Goal: Transaction & Acquisition: Purchase product/service

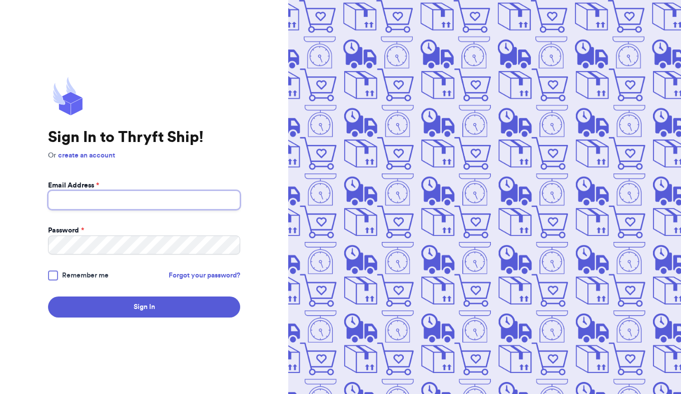
type input "[EMAIL_ADDRESS][DOMAIN_NAME]"
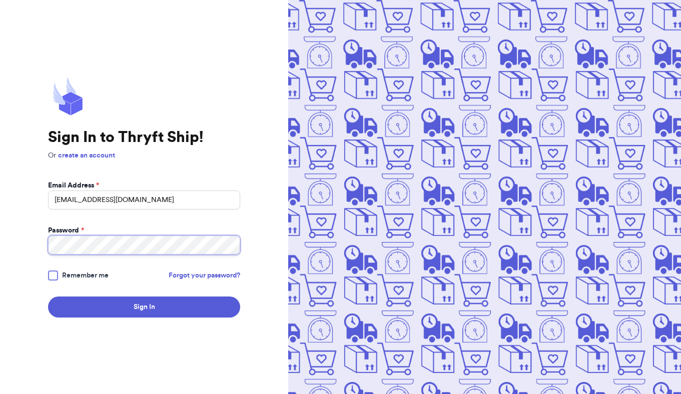
click at [144, 307] on button "Sign In" at bounding box center [144, 307] width 192 height 21
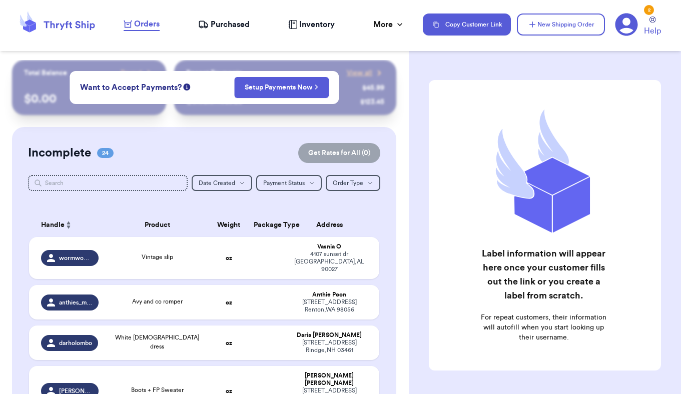
click at [278, 81] on div "Customer Link New Order Total Balance Payout $ 0.00 Recent Payments View all @ …" at bounding box center [340, 197] width 681 height 394
click at [155, 26] on span "Orders" at bounding box center [147, 24] width 26 height 12
click at [68, 22] on icon at bounding box center [69, 25] width 51 height 9
click at [73, 27] on icon at bounding box center [57, 24] width 80 height 27
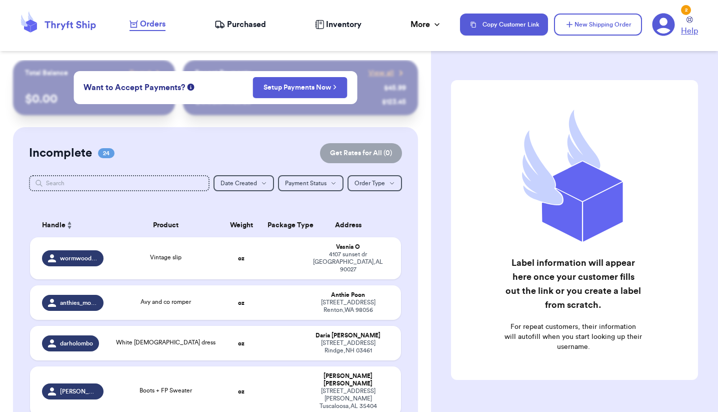
click at [689, 21] on icon at bounding box center [690, 20] width 7 height 7
click at [668, 27] on icon at bounding box center [664, 25] width 23 height 23
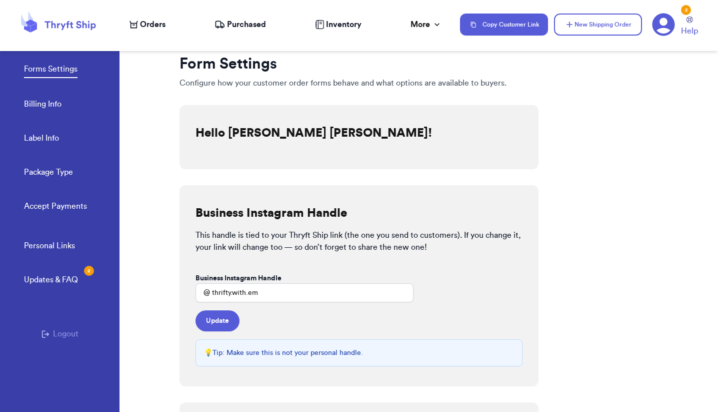
click at [54, 332] on button "Logout" at bounding box center [60, 334] width 37 height 12
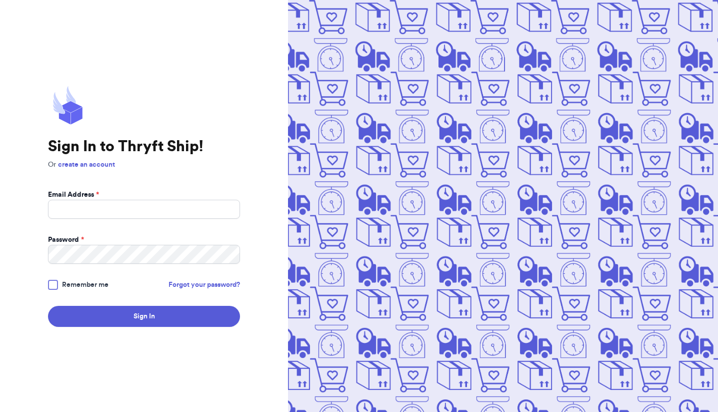
click at [236, 122] on div "Sign In to Thryft Ship! Or create an account Email Address * Password * Remembe…" at bounding box center [144, 206] width 192 height 241
click at [121, 210] on input "Email Address *" at bounding box center [144, 209] width 192 height 19
type input "emkarzen@gmail.com"
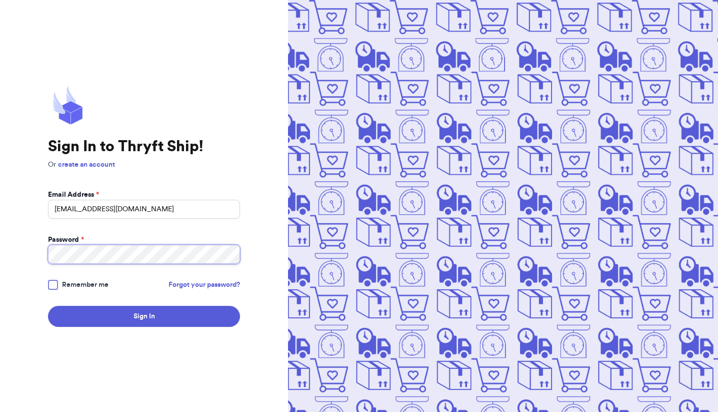
click at [144, 316] on button "Sign In" at bounding box center [144, 316] width 192 height 21
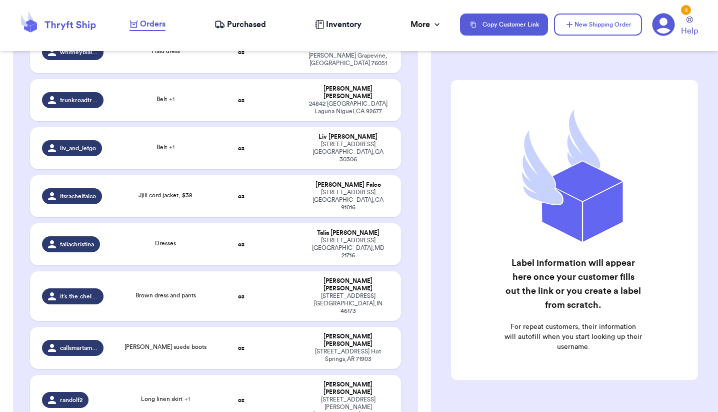
scroll to position [568, 0]
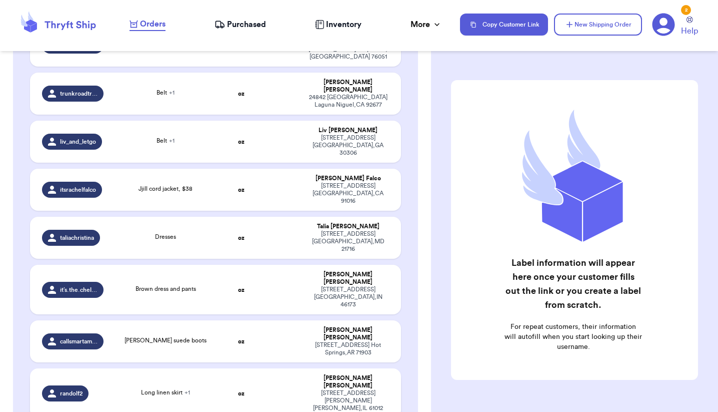
click at [282, 368] on td at bounding box center [282, 393] width 40 height 50
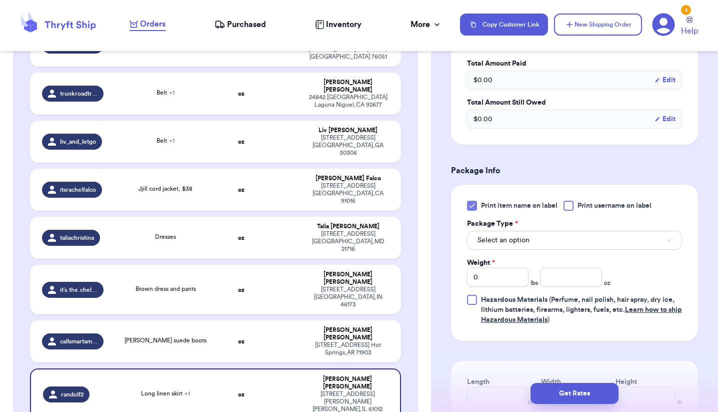
scroll to position [363, 0]
click at [516, 234] on span "Select an option" at bounding box center [504, 239] width 52 height 10
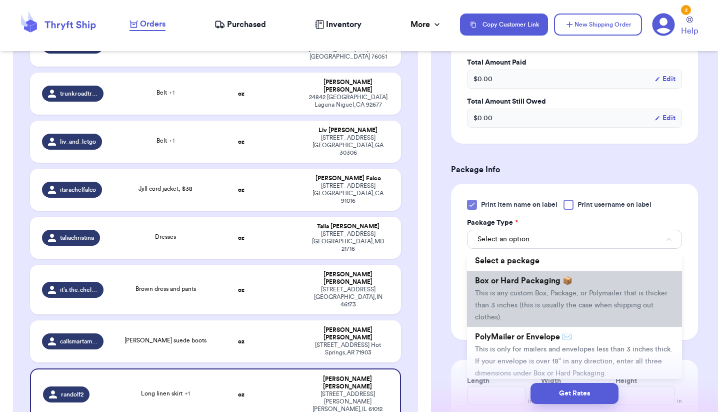
click at [583, 271] on li "Box or Hard Packaging 📦 This is any custom Box, Package, or Polymailer that is …" at bounding box center [574, 299] width 215 height 56
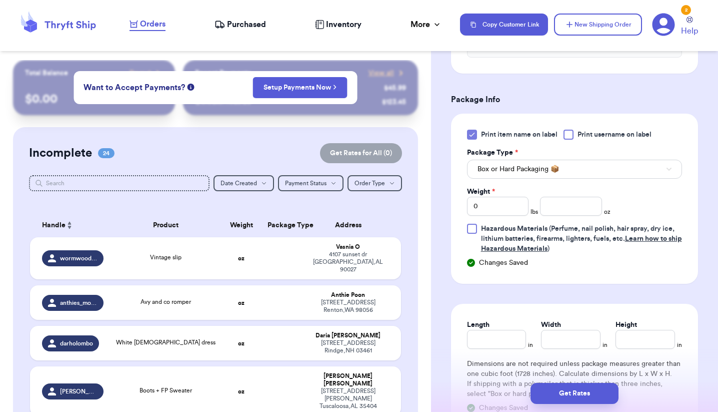
scroll to position [0, 0]
click at [441, 122] on div "Shipping Information Delete Label Customer Info Order created: 09/20, 03:02 PM …" at bounding box center [574, 88] width 287 height 923
click at [445, 122] on div "Shipping Information Delete Label Customer Info Order created: 09/20, 03:02 PM …" at bounding box center [574, 88] width 287 height 923
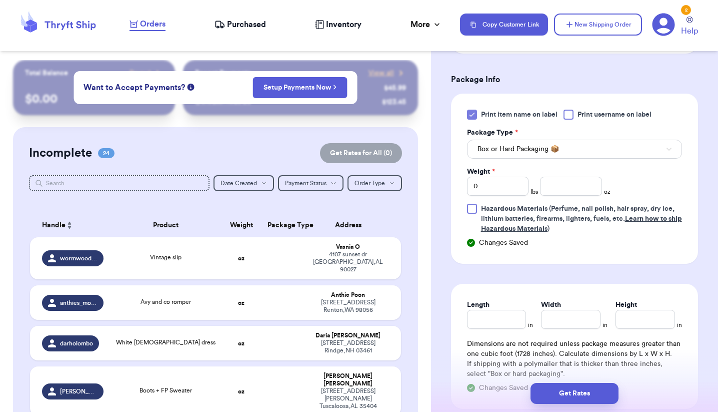
scroll to position [462, 0]
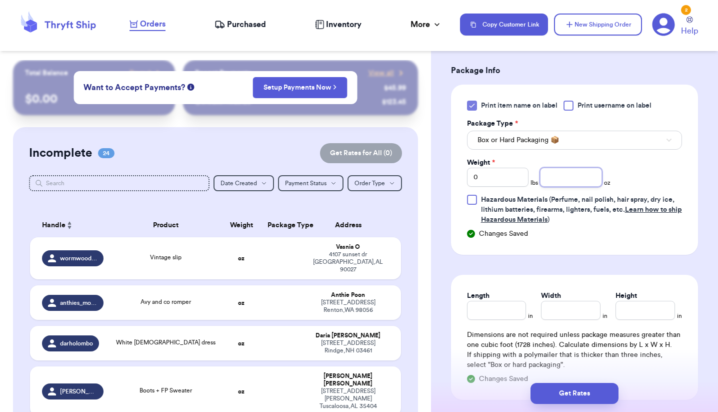
click at [571, 172] on input "number" at bounding box center [571, 177] width 62 height 19
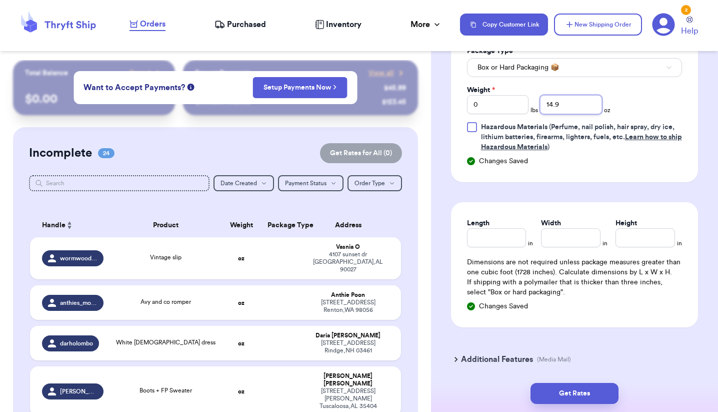
scroll to position [546, 0]
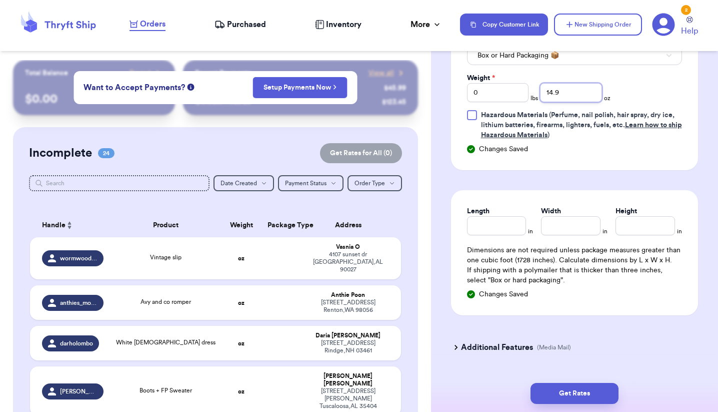
type input "14.9"
click at [487, 223] on input "Length" at bounding box center [497, 225] width 60 height 19
type input "9"
click at [653, 216] on input "Height *" at bounding box center [646, 225] width 60 height 19
type input "9"
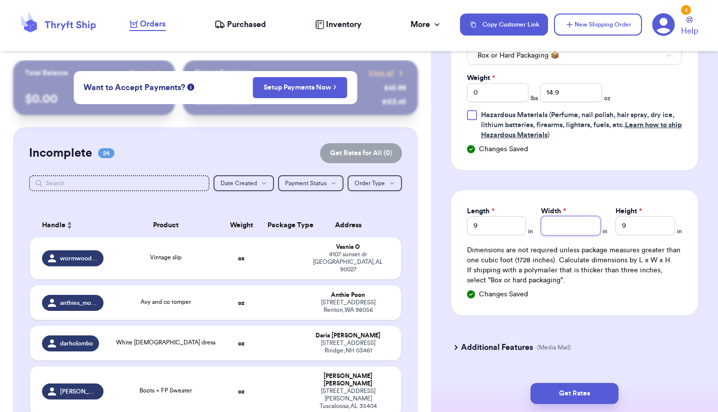
click at [583, 216] on input "Width *" at bounding box center [571, 225] width 60 height 19
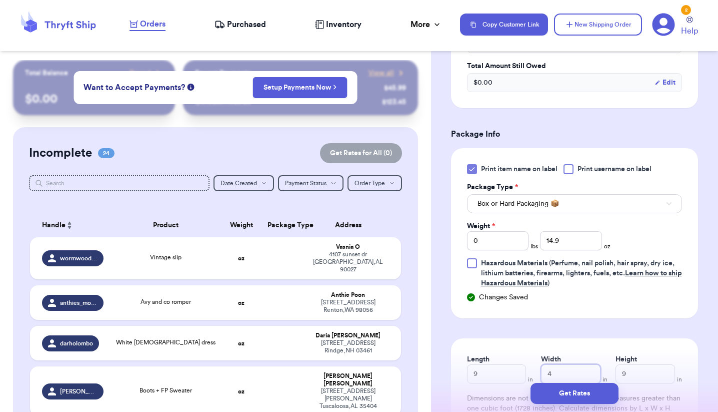
scroll to position [407, 0]
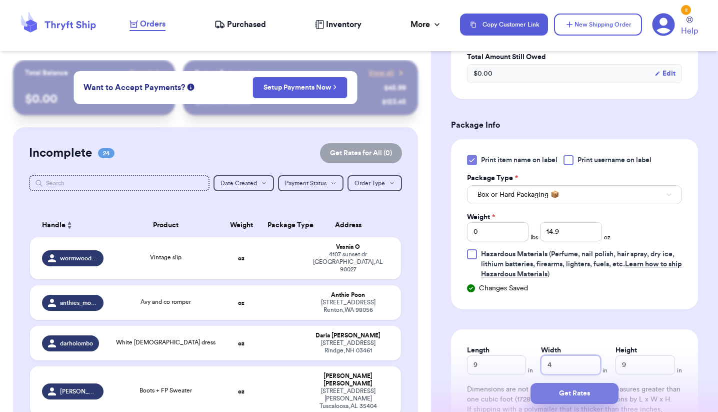
type input "4"
click at [566, 393] on button "Get Rates" at bounding box center [575, 393] width 88 height 21
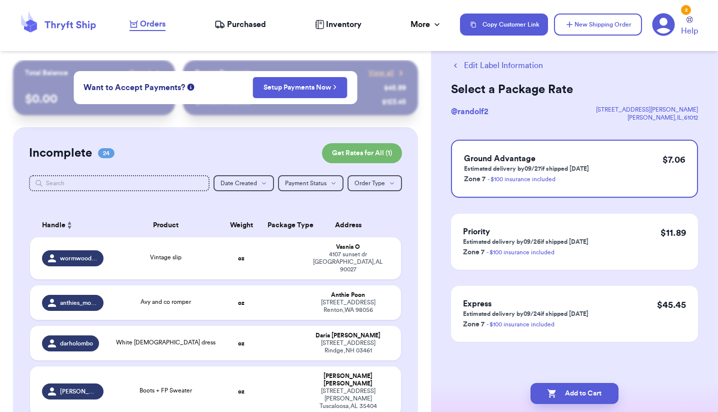
scroll to position [21, 0]
click at [574, 396] on button "Add to Cart" at bounding box center [575, 393] width 88 height 21
checkbox input "true"
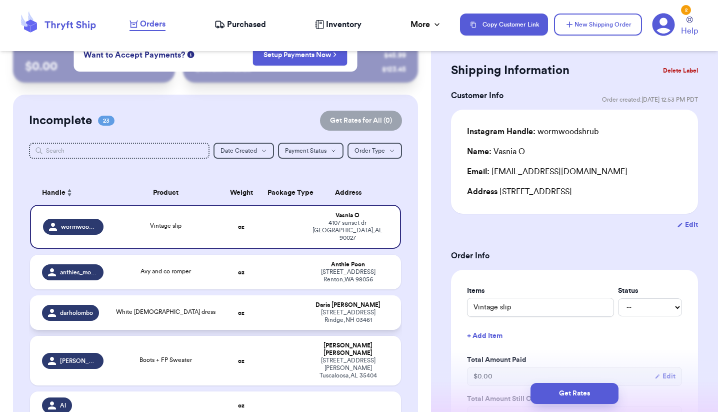
scroll to position [33, 0]
click at [267, 316] on td at bounding box center [282, 312] width 40 height 35
type input "White [DEMOGRAPHIC_DATA] dress"
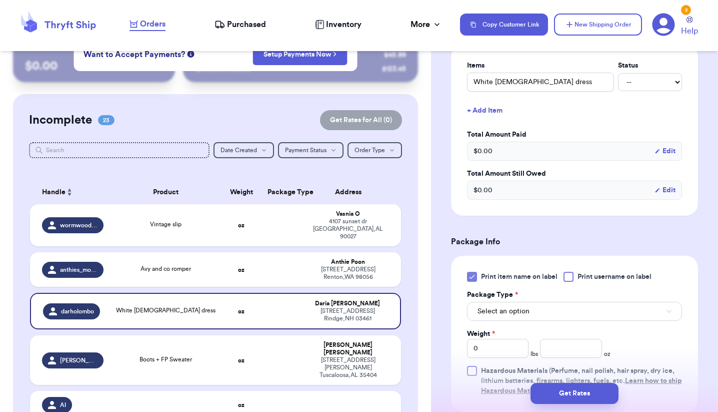
scroll to position [248, 0]
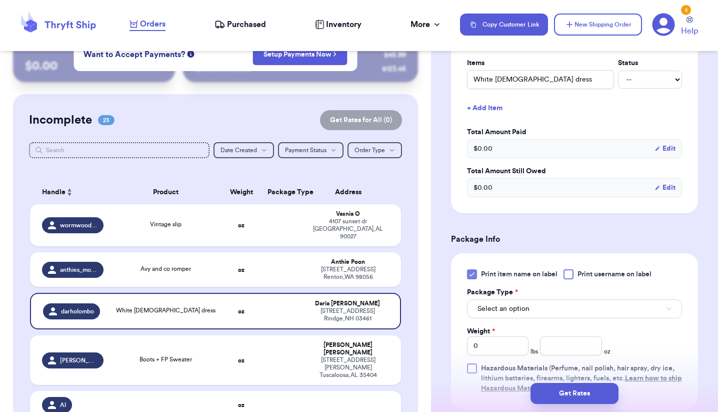
click at [514, 312] on span "Select an option" at bounding box center [504, 309] width 52 height 10
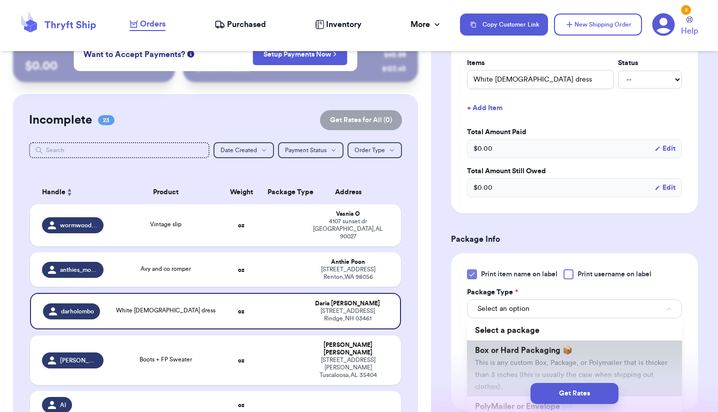
click at [506, 359] on li "Box or Hard Packaging 📦 This is any custom Box, Package, or Polymailer that is …" at bounding box center [574, 368] width 215 height 56
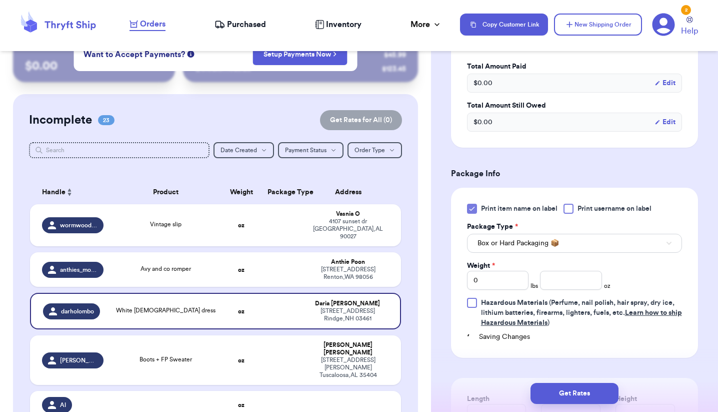
scroll to position [314, 0]
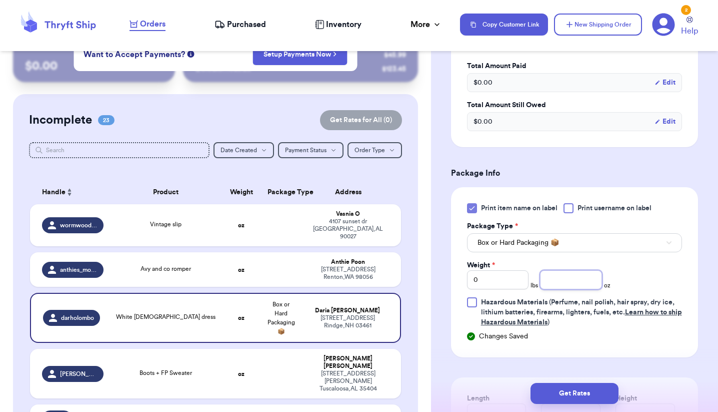
click at [575, 273] on input "number" at bounding box center [571, 279] width 62 height 19
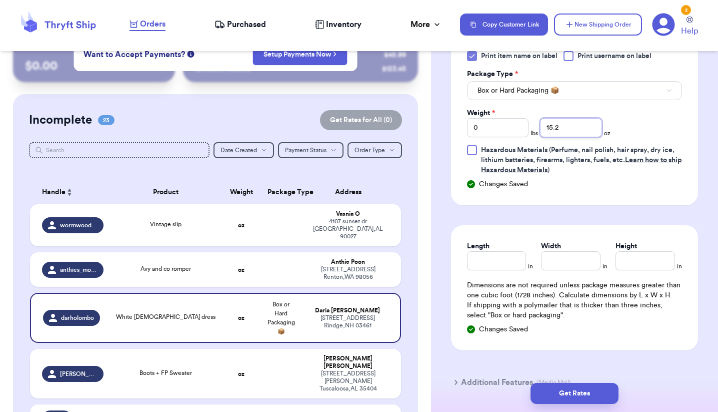
scroll to position [468, 0]
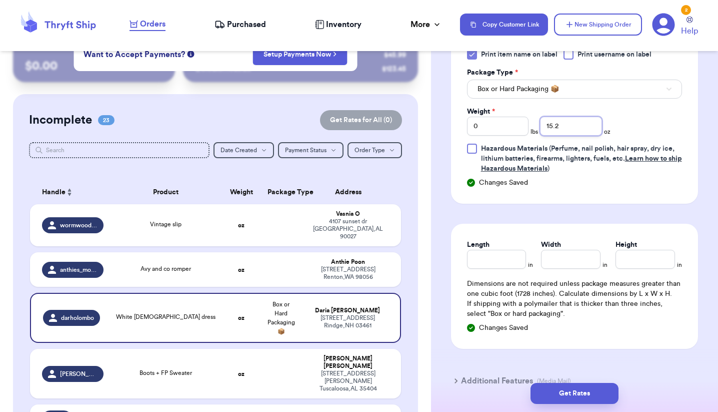
type input "15.2"
click at [503, 252] on input "Length" at bounding box center [497, 259] width 60 height 19
type input "11"
type input "114"
type input "11"
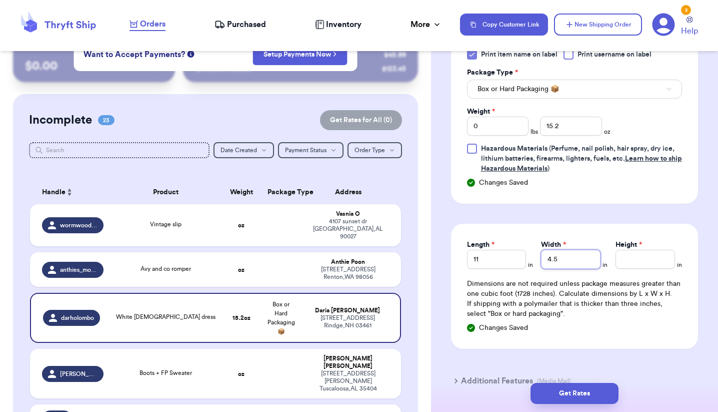
type input "4.5"
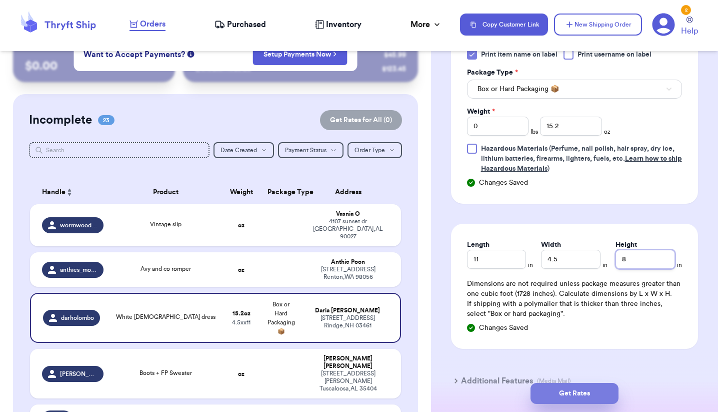
type input "8"
click at [592, 397] on button "Get Rates" at bounding box center [575, 393] width 88 height 21
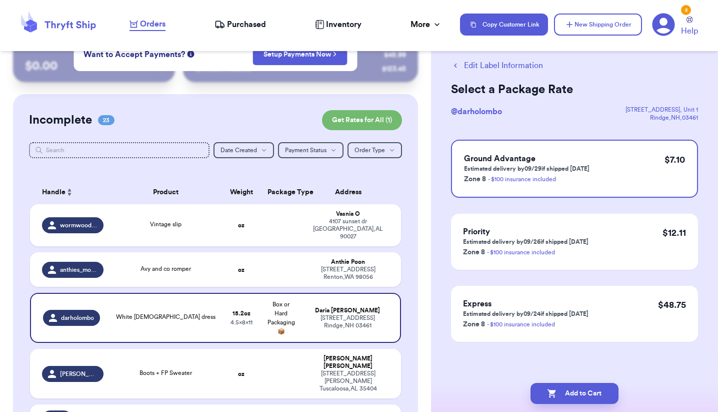
scroll to position [0, 0]
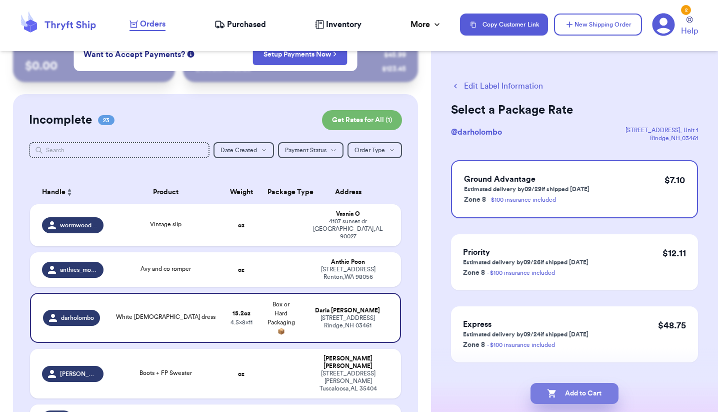
click at [592, 397] on button "Add to Cart" at bounding box center [575, 393] width 88 height 21
checkbox input "true"
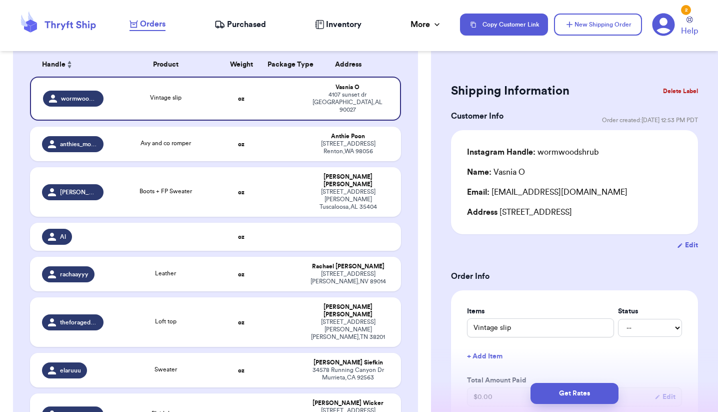
scroll to position [138, 0]
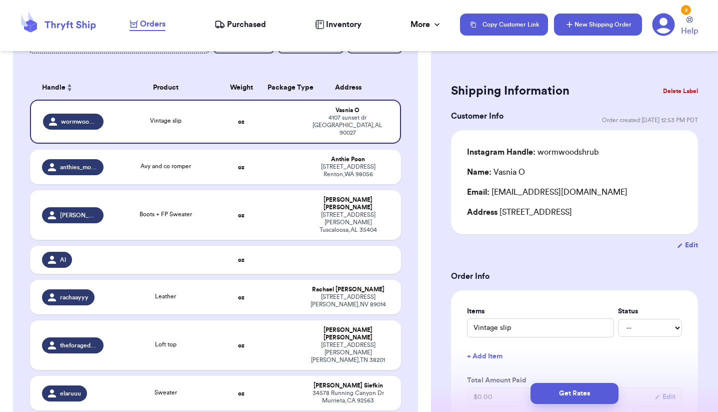
click at [576, 27] on button "New Shipping Order" at bounding box center [598, 25] width 88 height 22
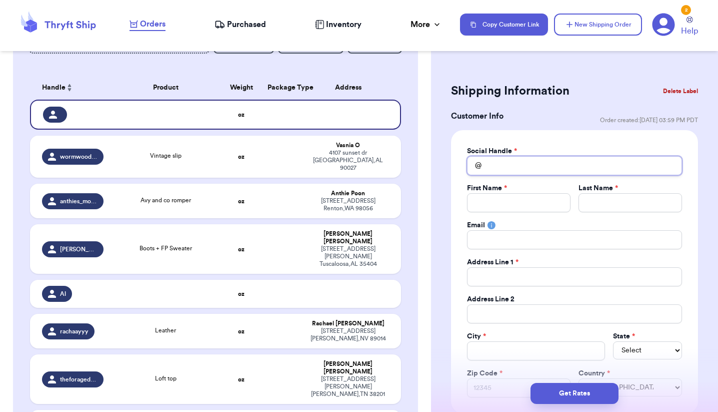
click at [508, 164] on input "Total Amount Paid" at bounding box center [574, 165] width 215 height 19
type input "b"
type input "be"
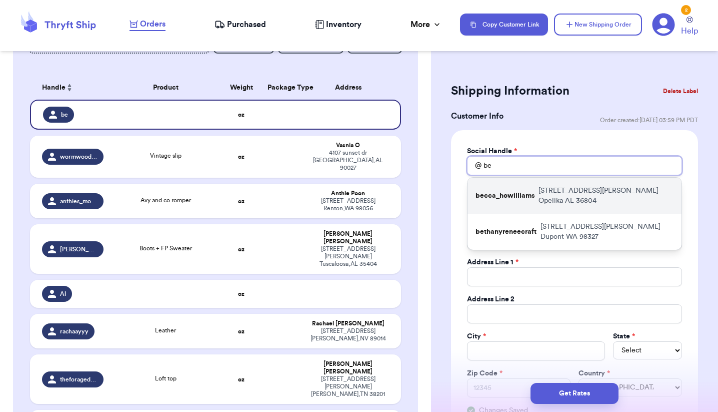
type input "be"
click at [529, 191] on p "becca_howilliams" at bounding box center [505, 196] width 59 height 10
type input "becca_howilliams"
type input "Becca"
type input "Williams"
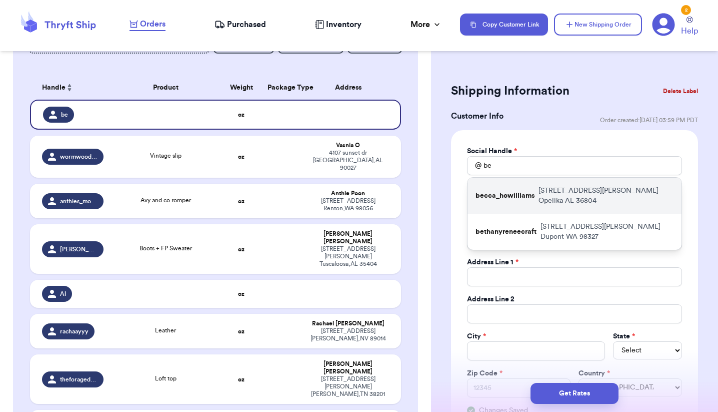
type input "beccaahoward123@yahoo.com"
type input "336 Lee Road 409"
type input "Opelika"
select select "AL"
type input "36804"
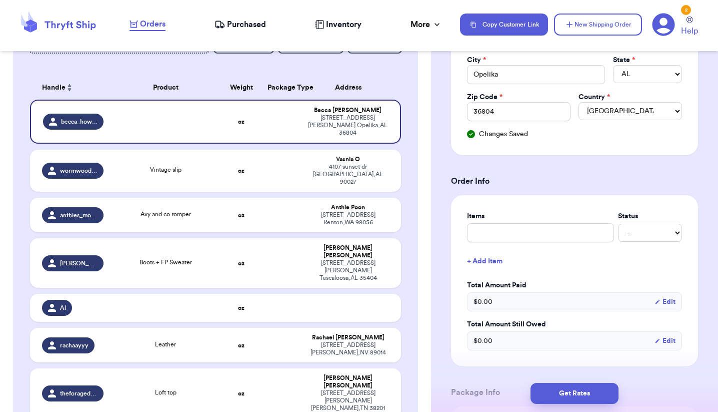
scroll to position [290, 0]
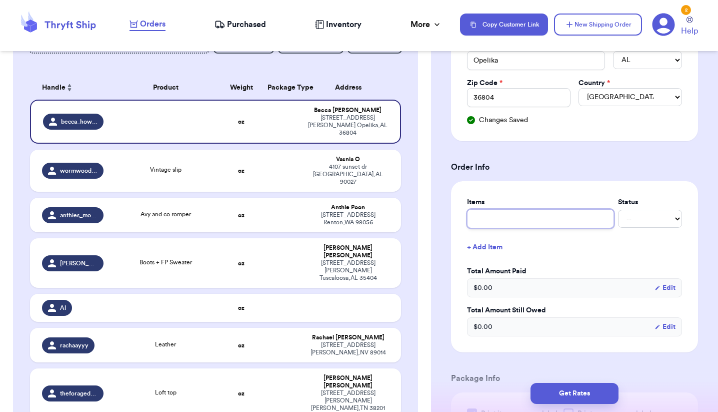
type input "b"
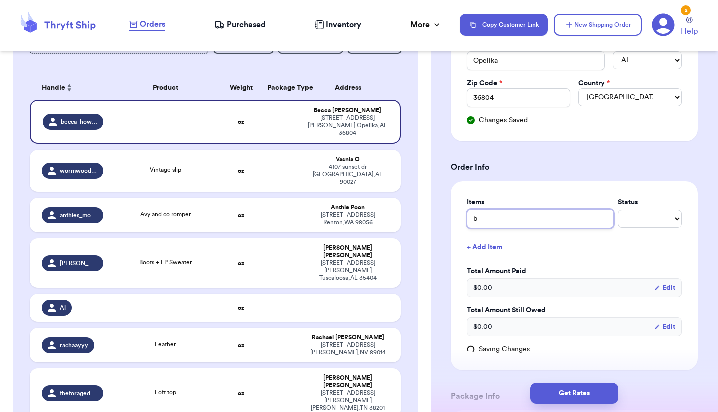
type input "bl"
type input "bla"
type input "blac"
type input "black"
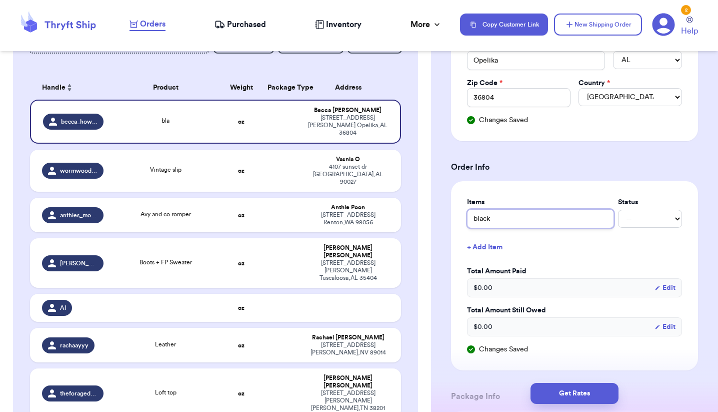
type input "black s"
type input "black sw"
type input "black swe"
type input "black swea"
type input "black sweat"
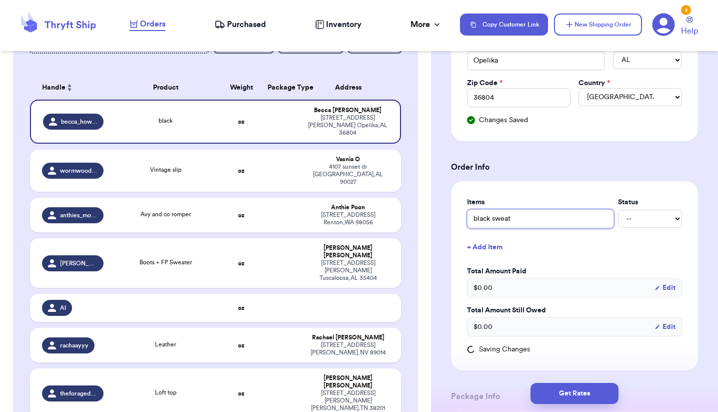
type input "black sweate"
type input "black sweater"
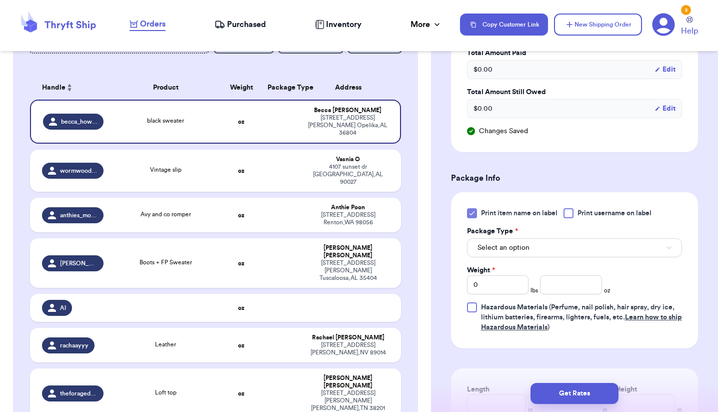
scroll to position [513, 0]
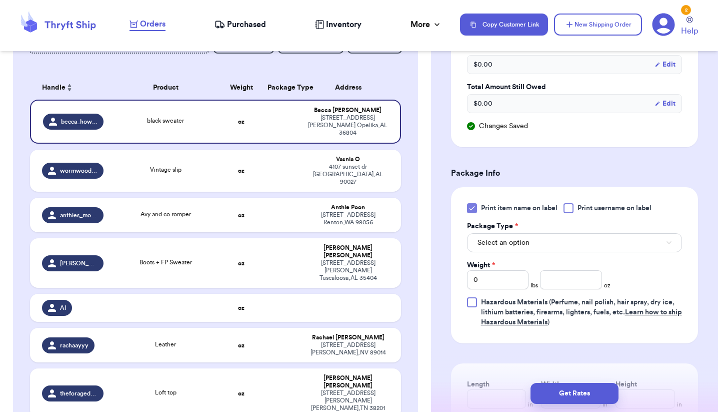
type input "black sweater"
click at [529, 245] on button "Select an option" at bounding box center [574, 242] width 215 height 19
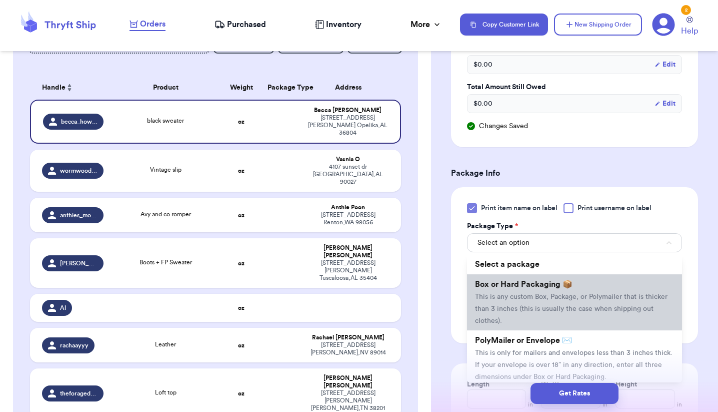
click at [508, 299] on span "This is any custom Box, Package, or Polymailer that is thicker than 3 inches (t…" at bounding box center [571, 308] width 193 height 31
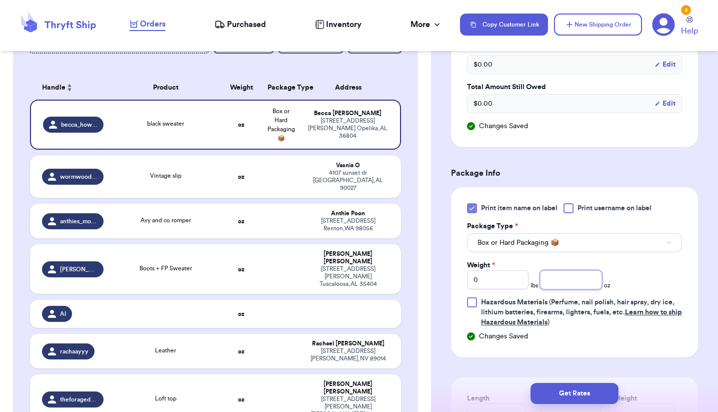
click at [581, 275] on input "number" at bounding box center [571, 279] width 62 height 19
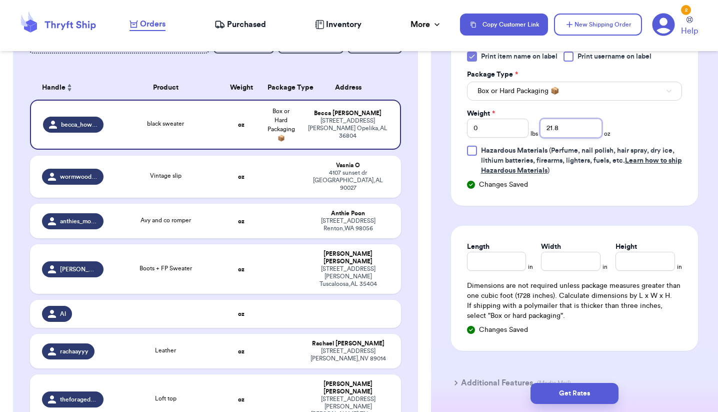
scroll to position [668, 0]
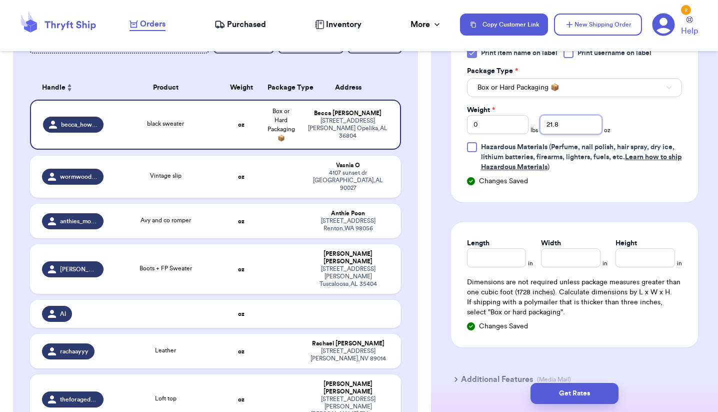
type input "21.8"
click at [498, 254] on input "Length" at bounding box center [497, 257] width 60 height 19
type input "8"
type input "10.5"
type input "5"
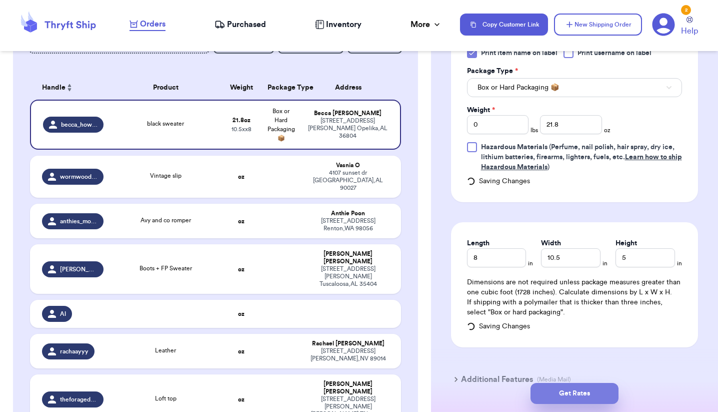
click at [594, 395] on button "Get Rates" at bounding box center [575, 393] width 88 height 21
type input "1"
type input "5.800000000000001"
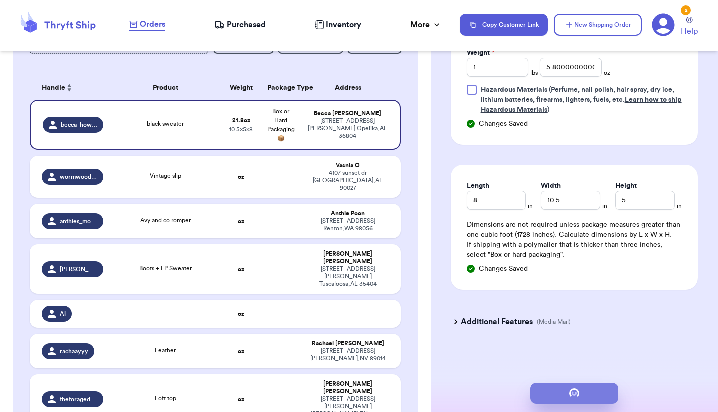
scroll to position [0, 0]
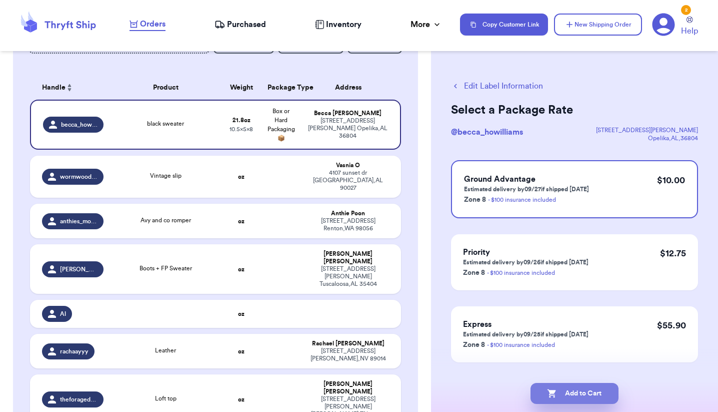
click at [575, 389] on button "Add to Cart" at bounding box center [575, 393] width 88 height 21
checkbox input "true"
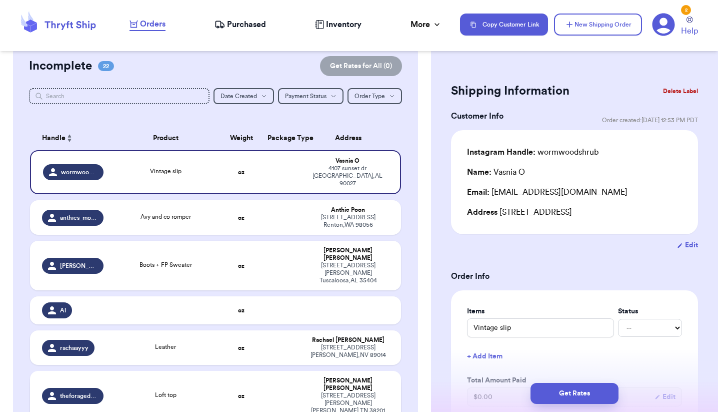
scroll to position [80, 0]
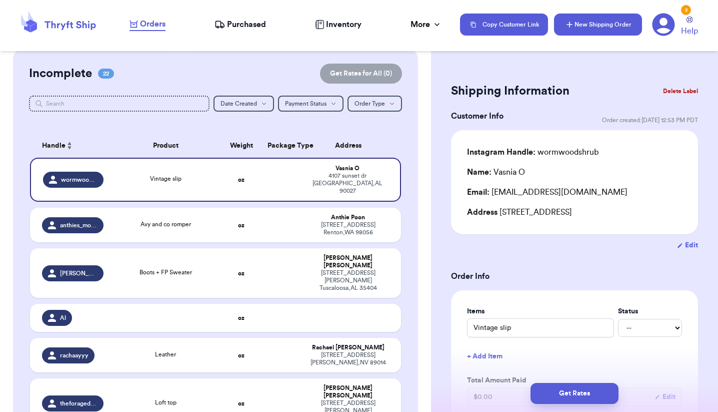
click at [584, 31] on button "New Shipping Order" at bounding box center [598, 25] width 88 height 22
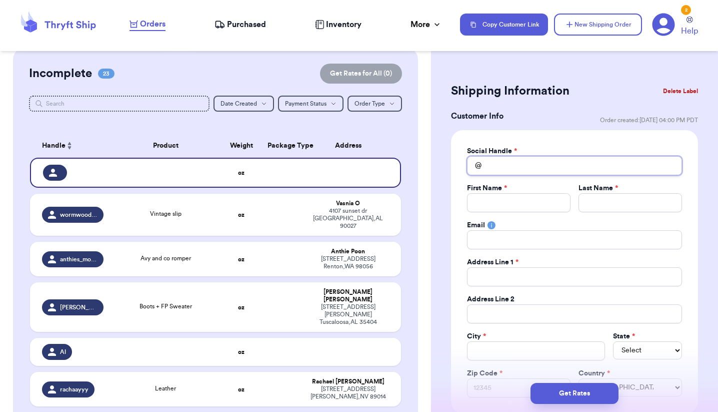
click at [498, 169] on input "Total Amount Paid" at bounding box center [574, 165] width 215 height 19
type input "m"
type input "mr"
type input "mrs"
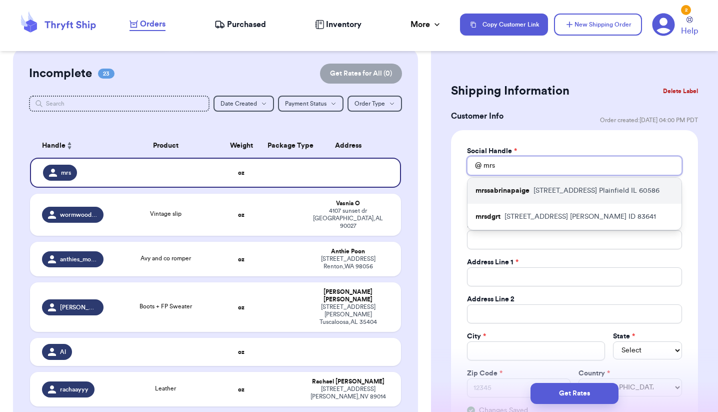
type input "mrs"
click at [512, 196] on div "mrssabrinapaige 2025 Gleneagle Dr. Plainfield IL 60586" at bounding box center [575, 191] width 214 height 26
type input "mrssabrinapaige"
type input "Sabrina"
type input "Meza"
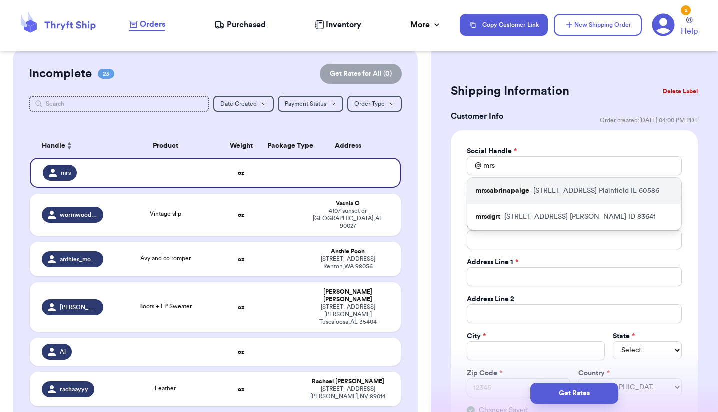
type input "brinapaige@gmail.com"
type input "2025 Gleneagle Dr."
type input "Plainfield"
select select "IL"
type input "60586"
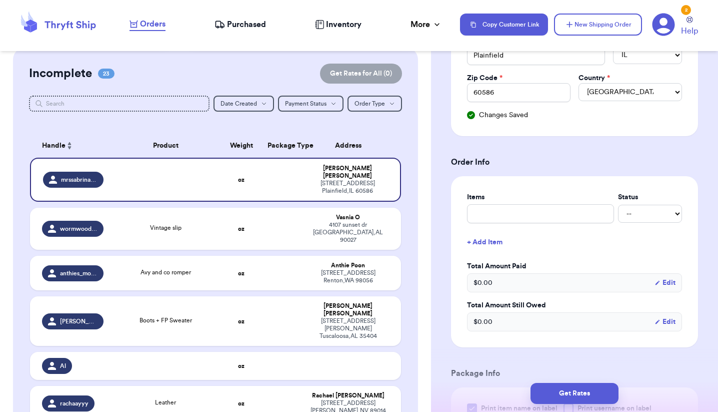
scroll to position [300, 0]
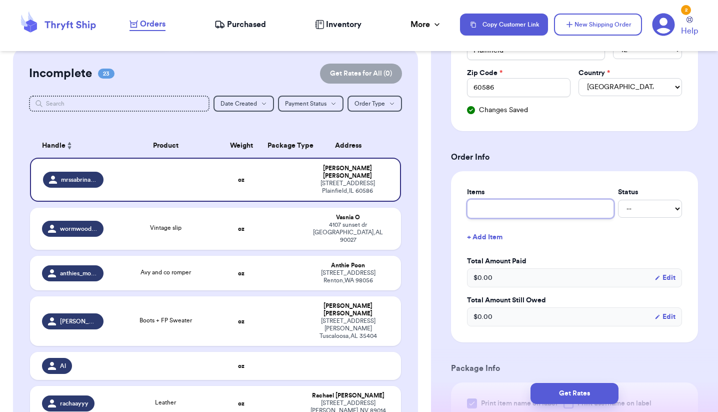
type input "G"
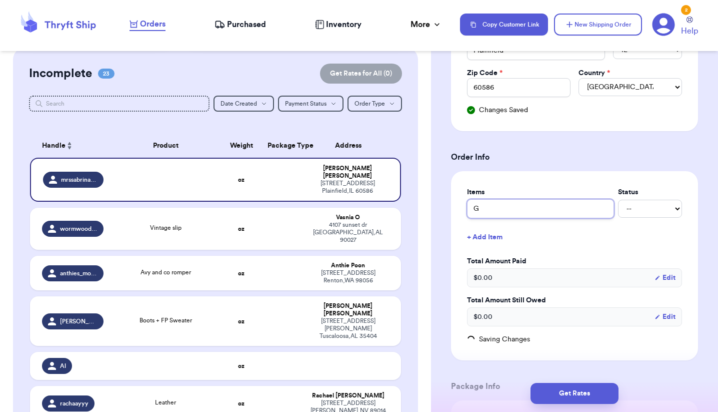
type input "Ga"
type input "Gap"
click at [486, 234] on button "+ Add Item" at bounding box center [574, 237] width 223 height 22
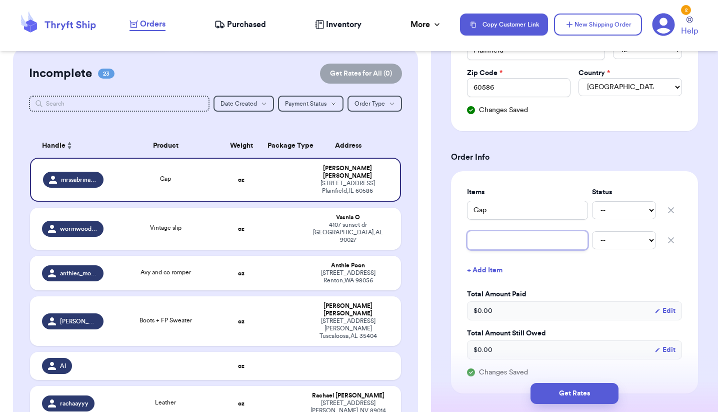
type input "R"
type input "Ra"
type input "Rai"
type input "Rail"
type input "Rails"
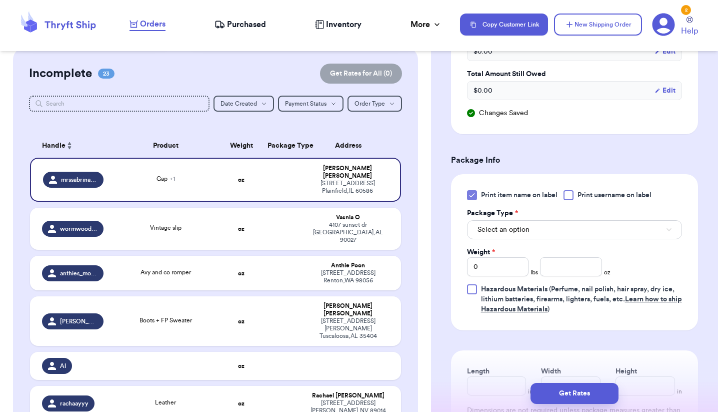
scroll to position [563, 0]
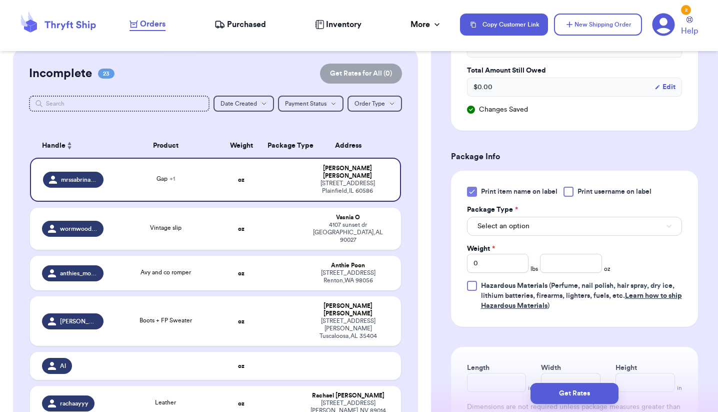
type input "Rails"
click at [538, 228] on button "Select an option" at bounding box center [574, 226] width 215 height 19
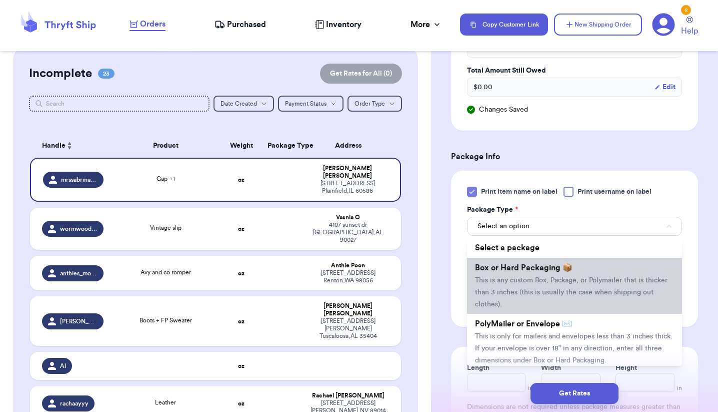
click at [519, 283] on span "This is any custom Box, Package, or Polymailer that is thicker than 3 inches (t…" at bounding box center [571, 292] width 193 height 31
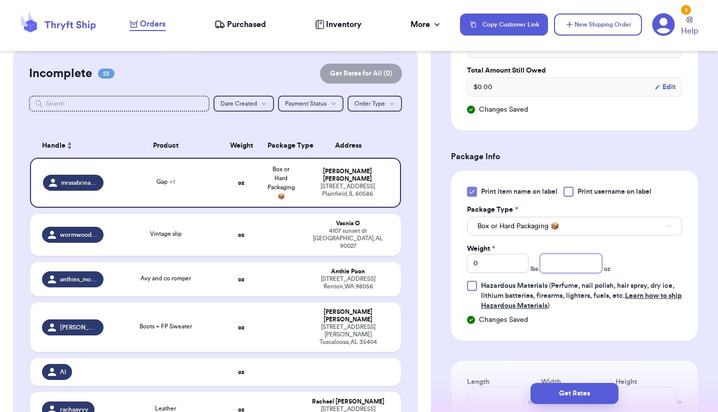
click at [592, 262] on input "number" at bounding box center [571, 263] width 62 height 19
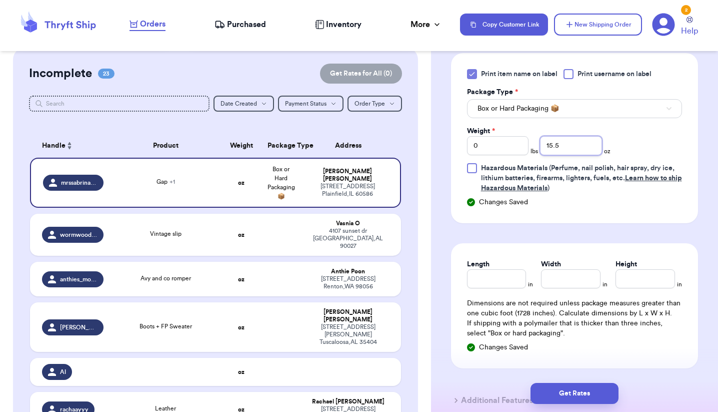
scroll to position [694, 0]
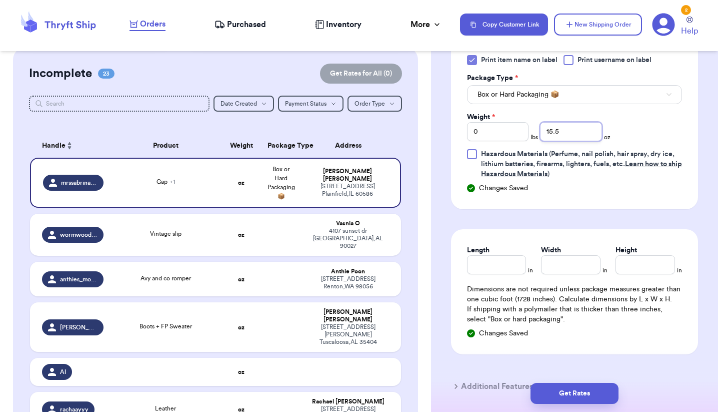
type input "15.5"
click at [493, 263] on input "Length" at bounding box center [497, 264] width 60 height 19
type input "10"
type input "8"
type input "3.5"
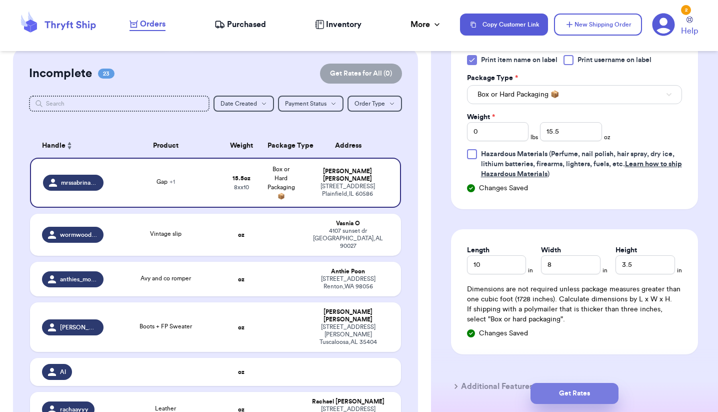
click at [578, 399] on button "Get Rates" at bounding box center [575, 393] width 88 height 21
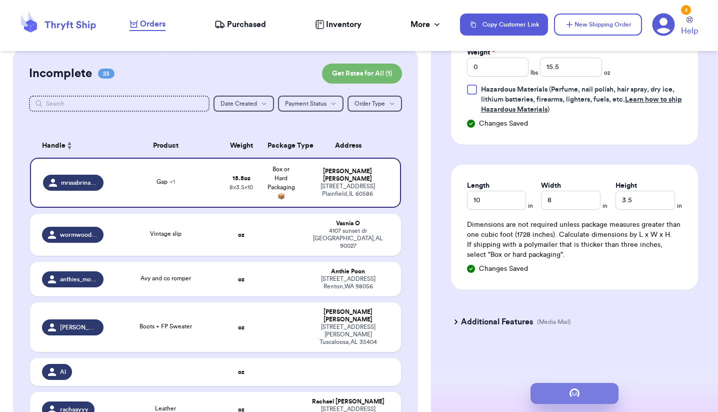
scroll to position [0, 0]
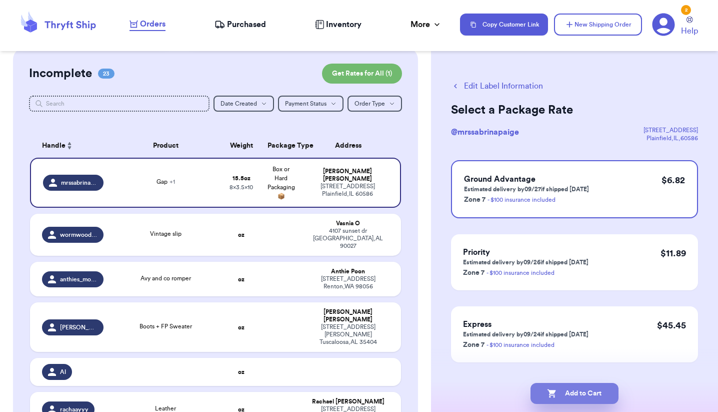
click at [563, 394] on button "Add to Cart" at bounding box center [575, 393] width 88 height 21
checkbox input "true"
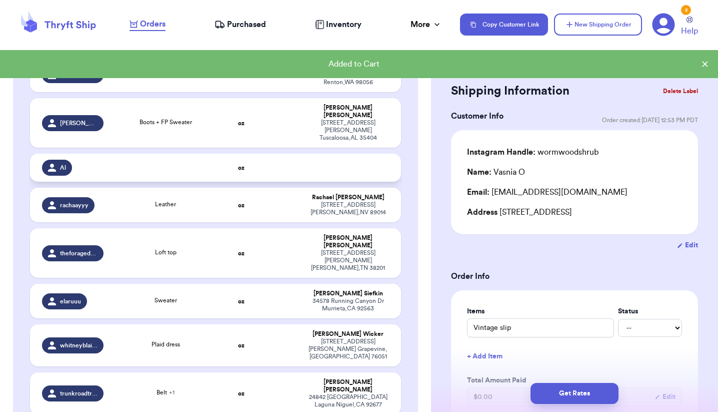
scroll to position [234, 0]
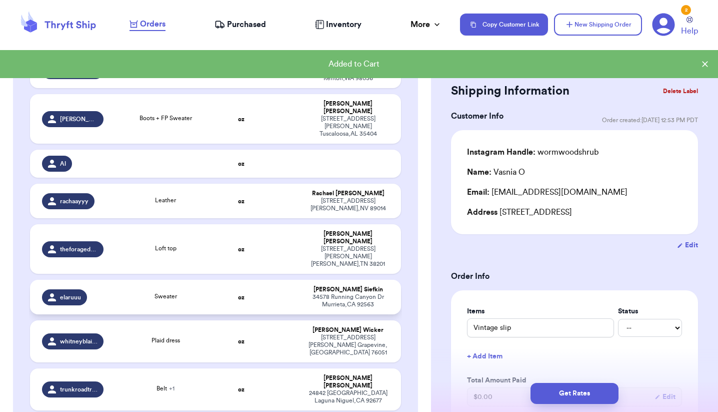
click at [282, 280] on td at bounding box center [282, 297] width 40 height 35
type input "Sweater"
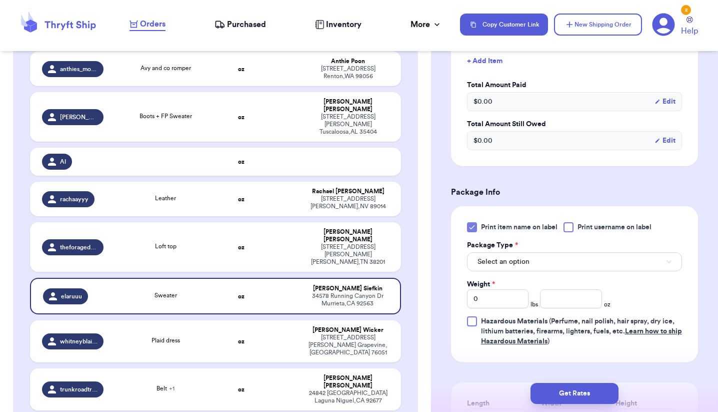
scroll to position [301, 0]
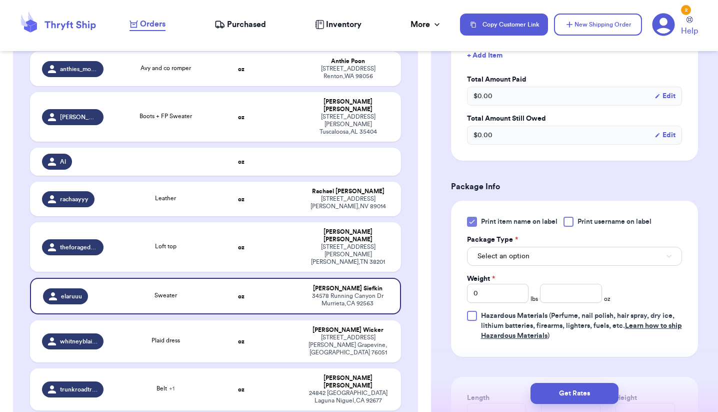
click at [532, 254] on button "Select an option" at bounding box center [574, 256] width 215 height 19
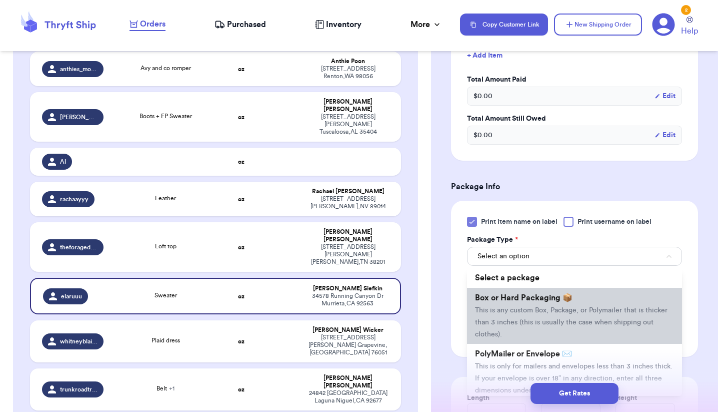
click at [510, 311] on span "This is any custom Box, Package, or Polymailer that is thicker than 3 inches (t…" at bounding box center [571, 322] width 193 height 31
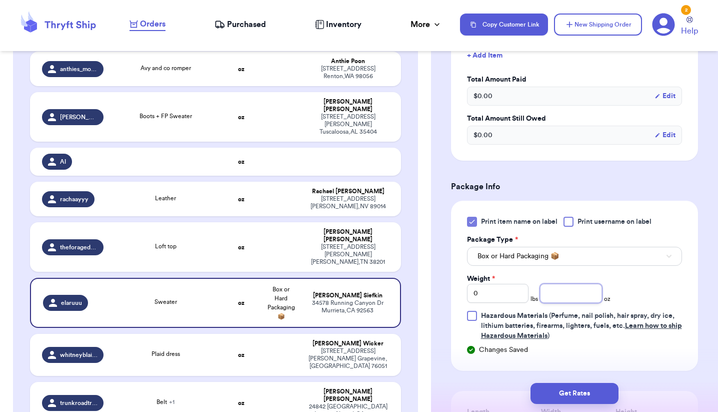
click at [577, 286] on input "number" at bounding box center [571, 293] width 62 height 19
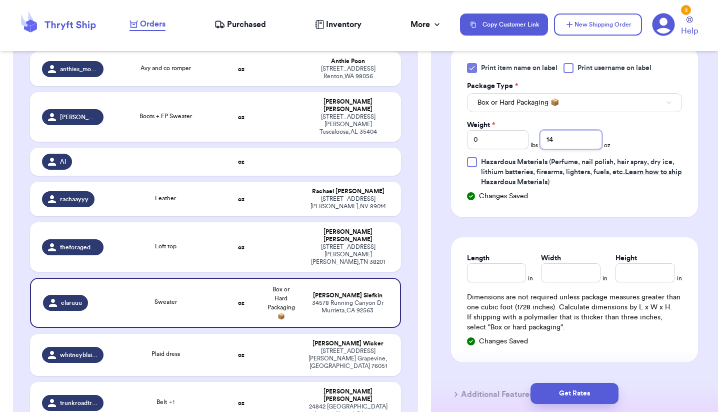
scroll to position [479, 0]
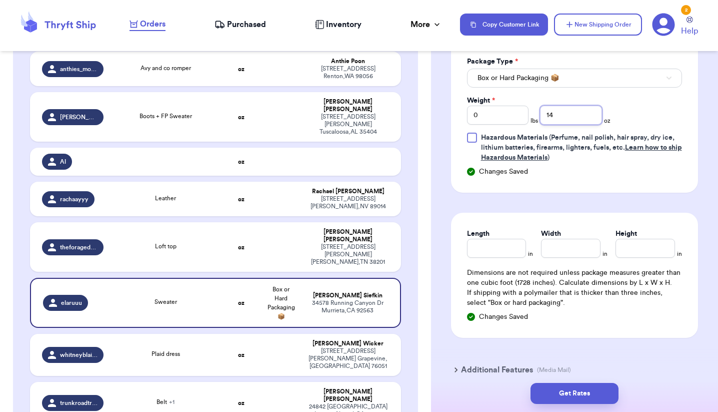
type input "14"
click at [484, 251] on input "Length" at bounding box center [497, 248] width 60 height 19
type input "10"
type input "8.5"
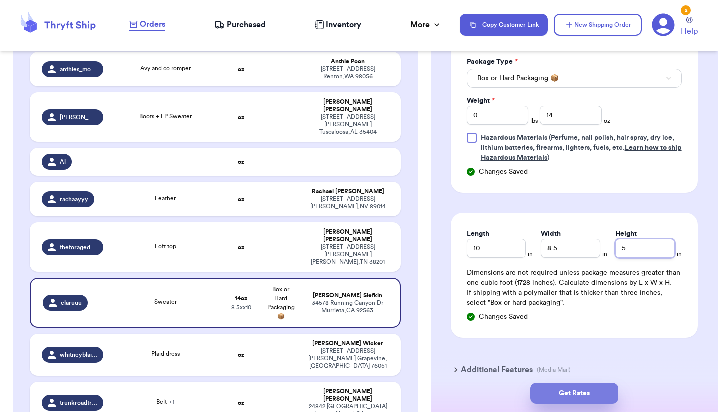
type input "5"
click at [567, 396] on button "Get Rates" at bounding box center [575, 393] width 88 height 21
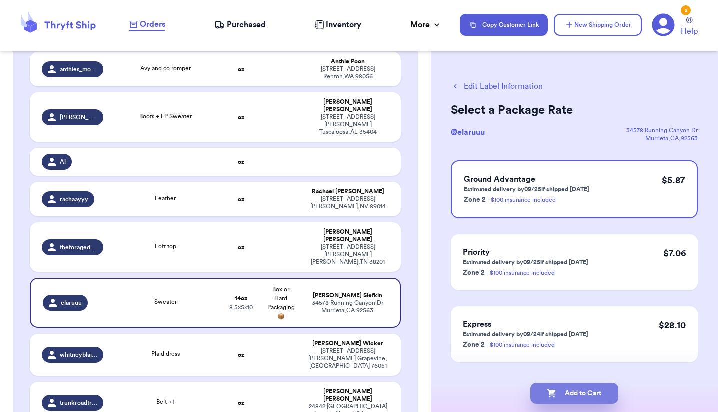
click at [569, 400] on button "Add to Cart" at bounding box center [575, 393] width 88 height 21
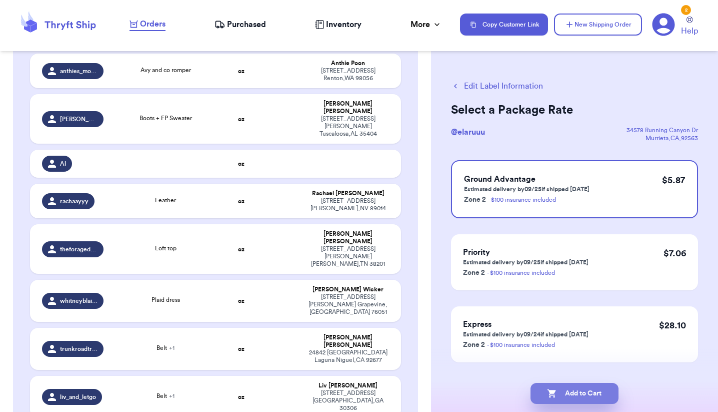
checkbox input "true"
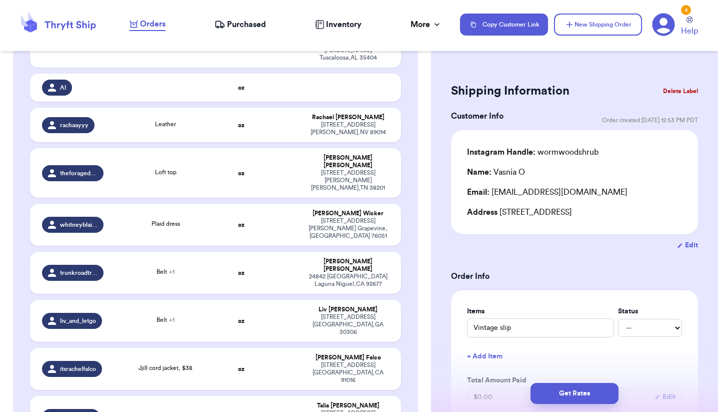
scroll to position [313, 0]
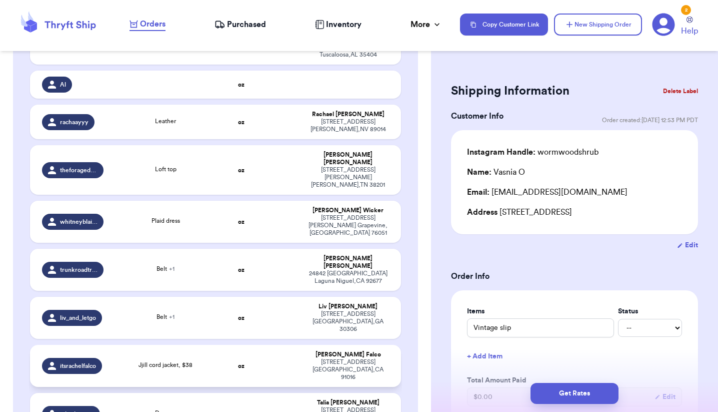
click at [209, 360] on div "Jjill cord jacket, $38" at bounding box center [166, 365] width 100 height 11
type input "Jjill cord jacket, $38"
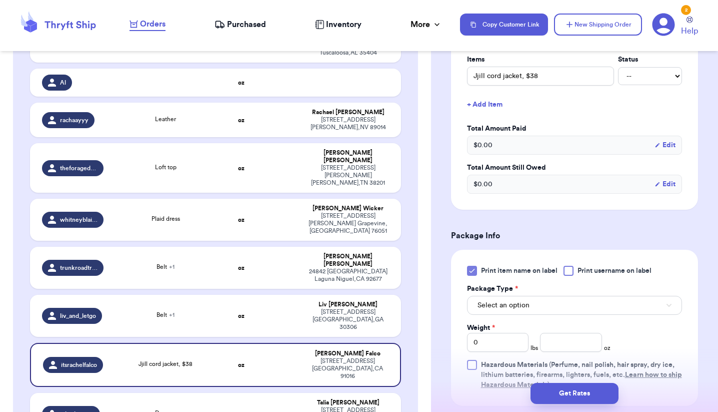
scroll to position [257, 0]
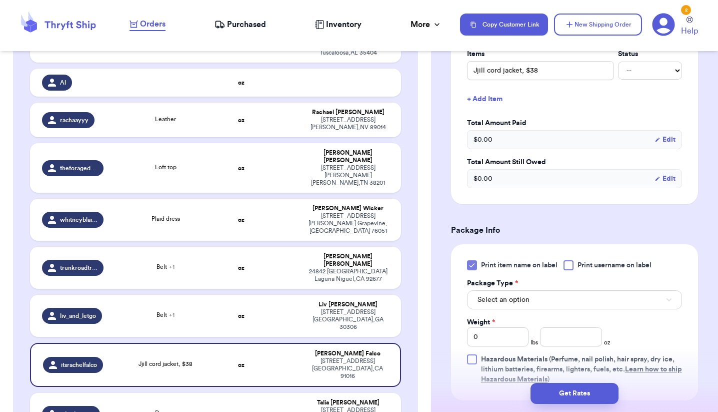
click at [523, 298] on span "Select an option" at bounding box center [504, 300] width 52 height 10
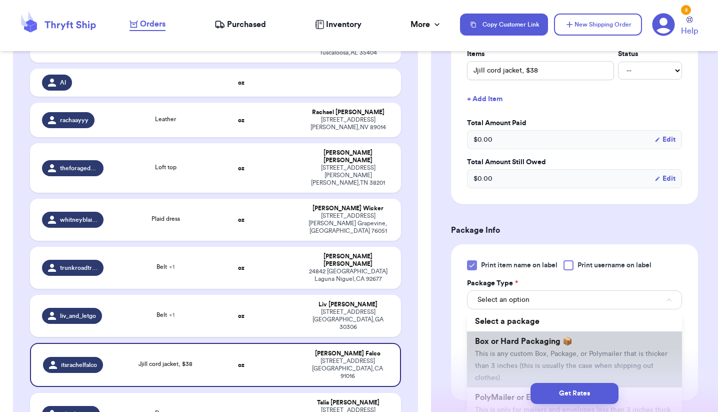
click at [512, 345] on span "Box or Hard Packaging 📦" at bounding box center [524, 341] width 98 height 8
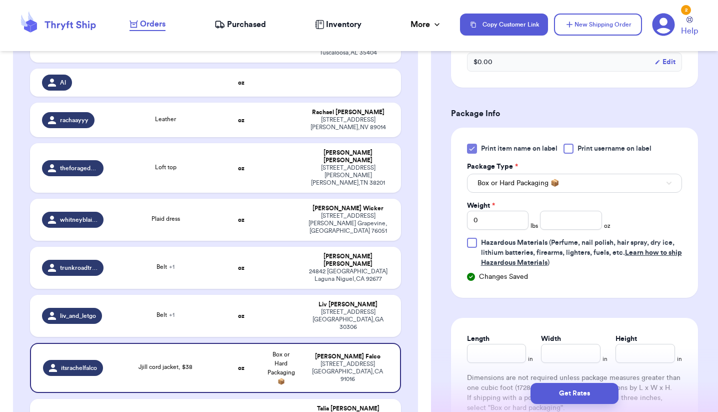
scroll to position [384, 0]
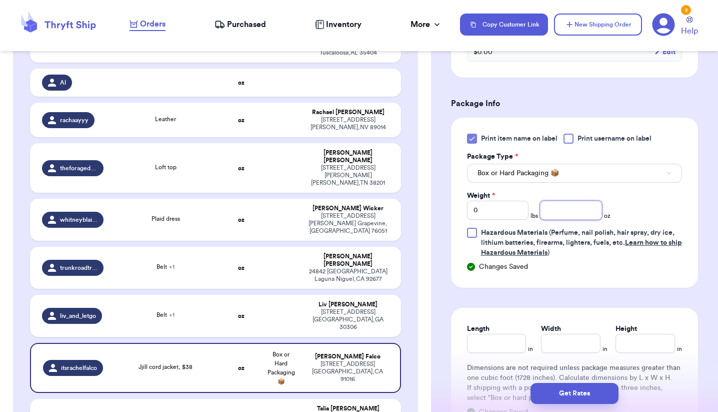
click at [562, 211] on input "number" at bounding box center [571, 210] width 62 height 19
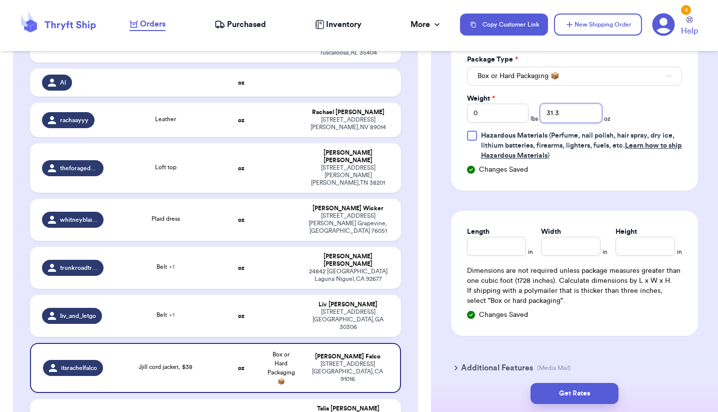
scroll to position [486, 0]
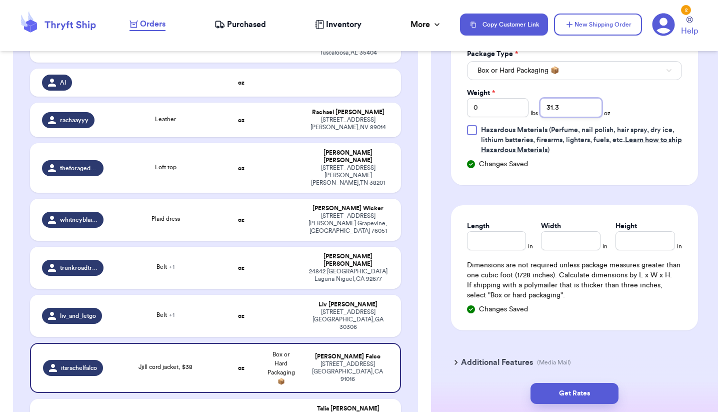
type input "31.3"
click at [492, 247] on input "Length" at bounding box center [497, 240] width 60 height 19
type input "10"
type input "11"
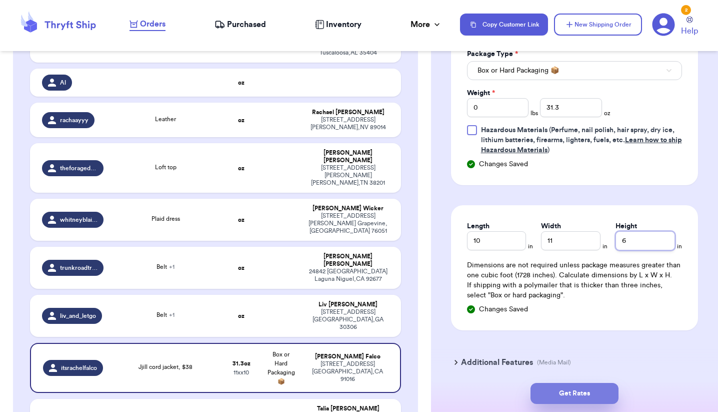
type input "6"
click at [572, 391] on button "Get Rates" at bounding box center [575, 393] width 88 height 21
type input "1"
type input "15.3"
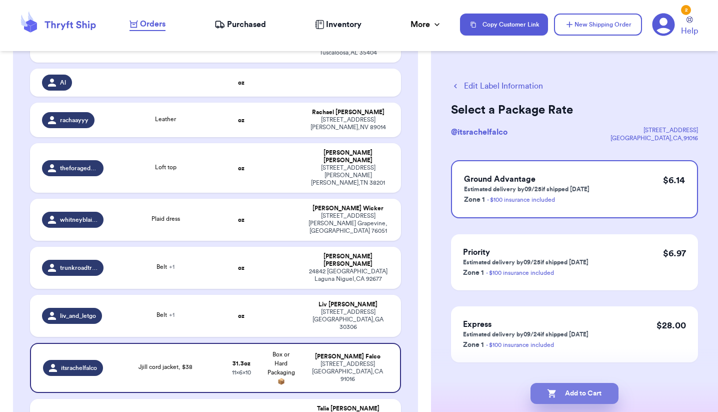
click at [579, 393] on button "Add to Cart" at bounding box center [575, 393] width 88 height 21
checkbox input "true"
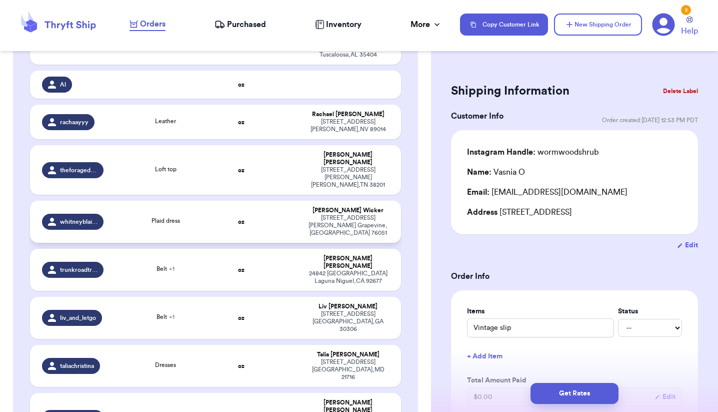
click at [196, 216] on div "Plaid dress" at bounding box center [166, 221] width 100 height 11
type input "Plaid dress"
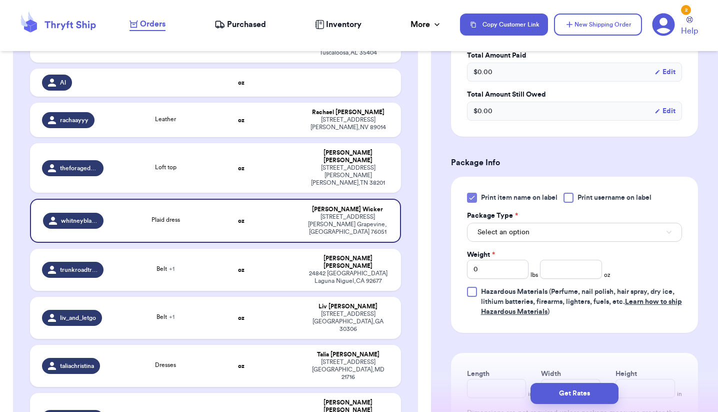
scroll to position [331, 0]
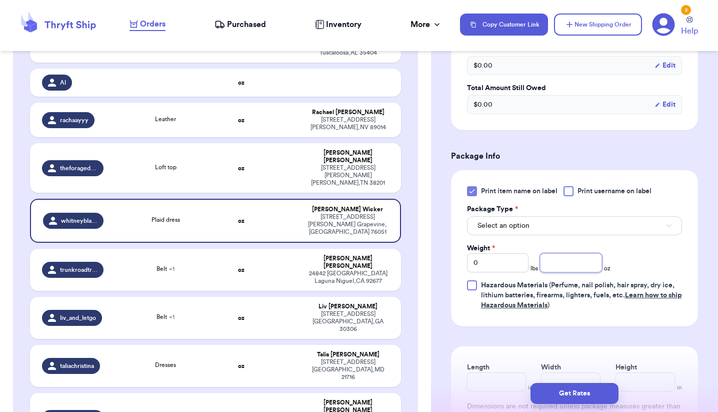
click at [564, 269] on input "number" at bounding box center [571, 262] width 62 height 19
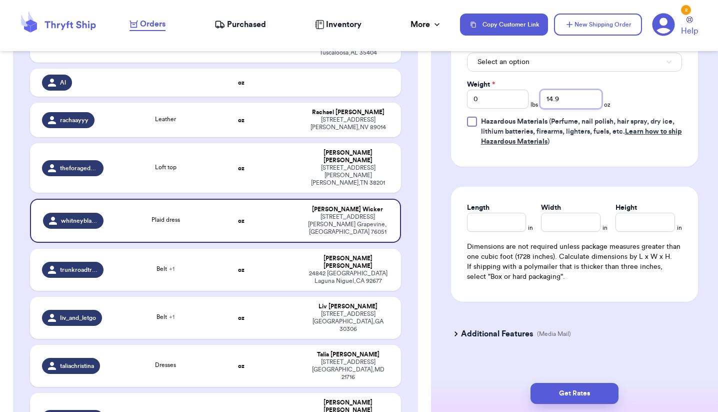
scroll to position [502, 0]
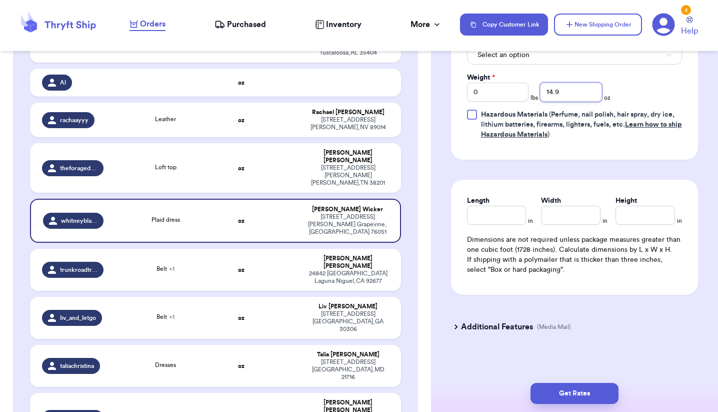
type input "14.9"
click at [496, 210] on div "Length" at bounding box center [497, 210] width 60 height 29
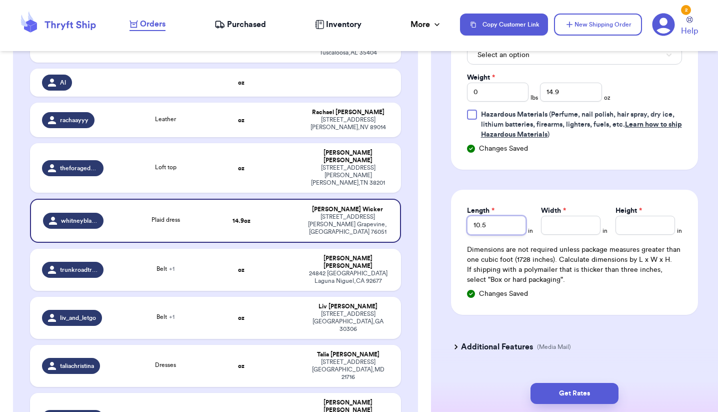
type input "10.5"
type input "8"
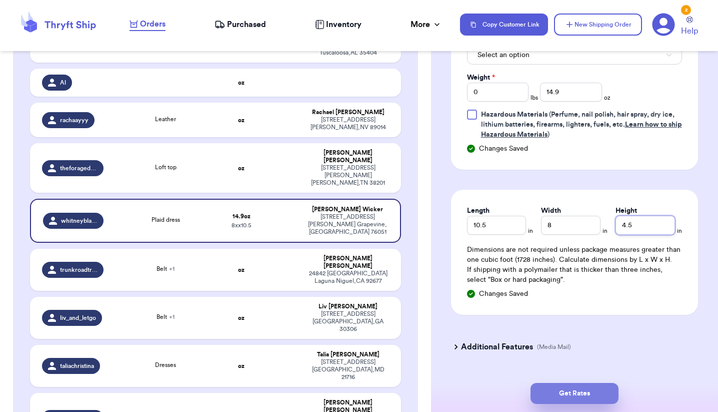
type input "4.5"
click at [577, 395] on button "Get Rates" at bounding box center [575, 393] width 88 height 21
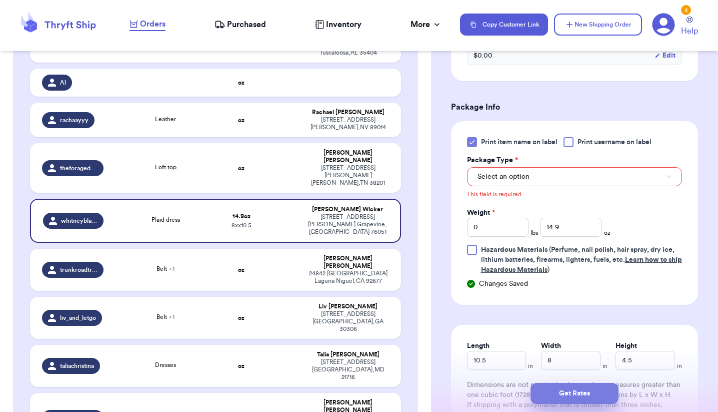
scroll to position [354, 0]
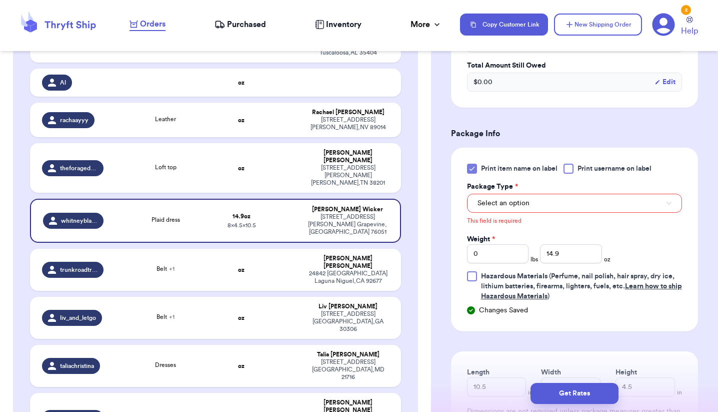
click at [513, 204] on span "Select an option" at bounding box center [504, 203] width 52 height 10
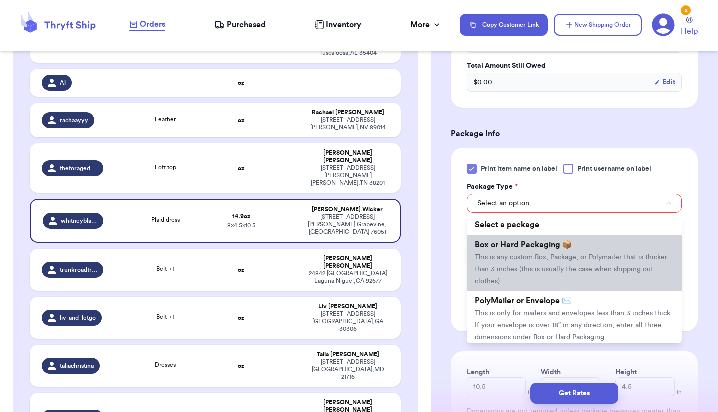
click at [504, 269] on span "This is any custom Box, Package, or Polymailer that is thicker than 3 inches (t…" at bounding box center [571, 269] width 193 height 31
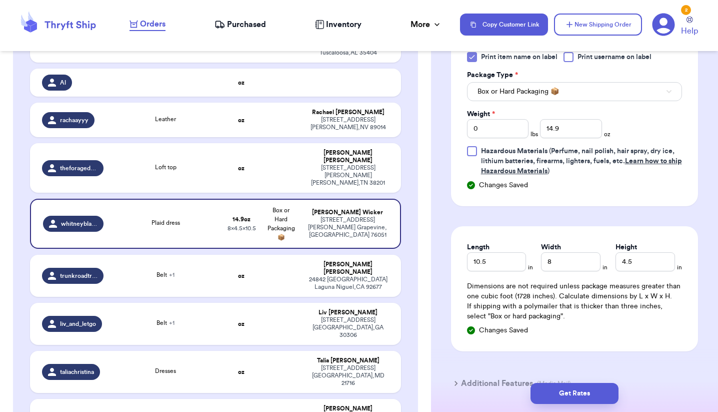
scroll to position [502, 0]
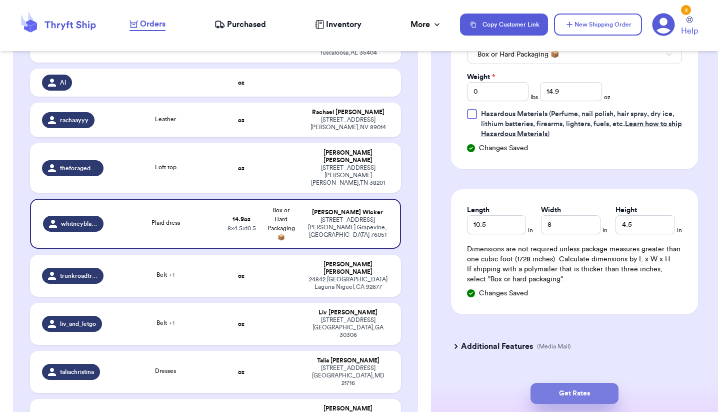
click at [579, 397] on button "Get Rates" at bounding box center [575, 393] width 88 height 21
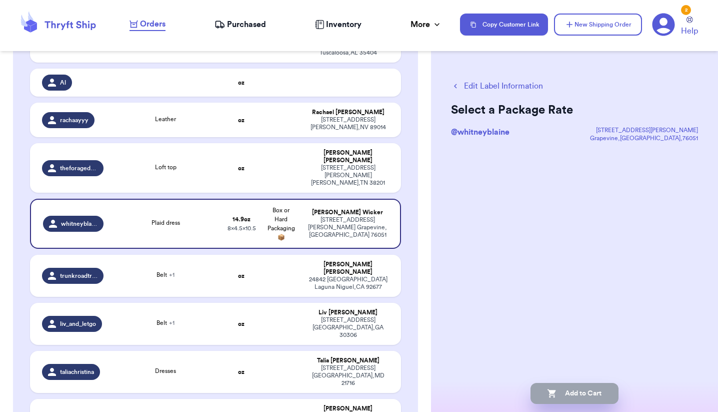
scroll to position [0, 0]
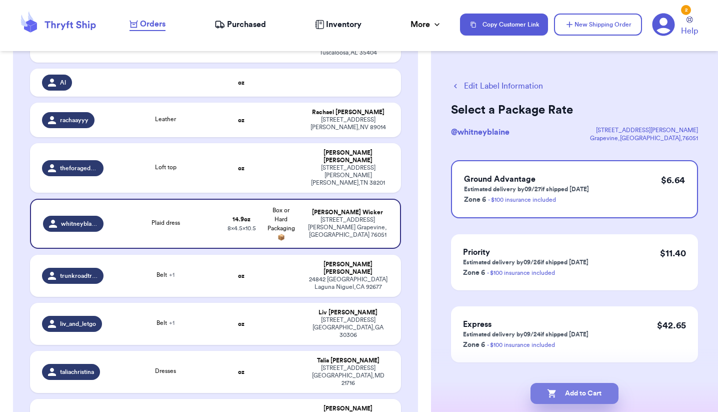
click at [579, 397] on button "Add to Cart" at bounding box center [575, 393] width 88 height 21
checkbox input "true"
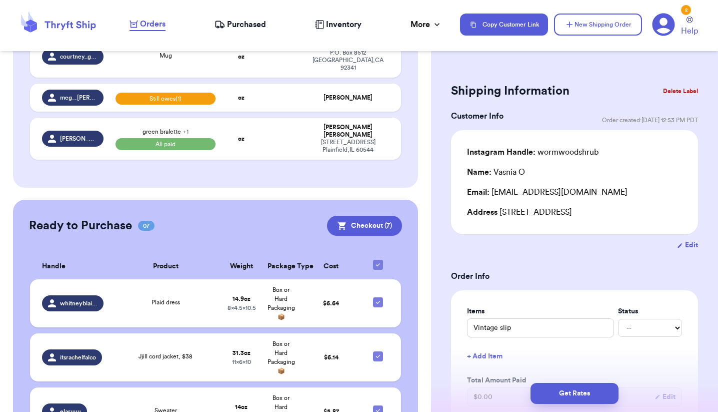
scroll to position [955, 0]
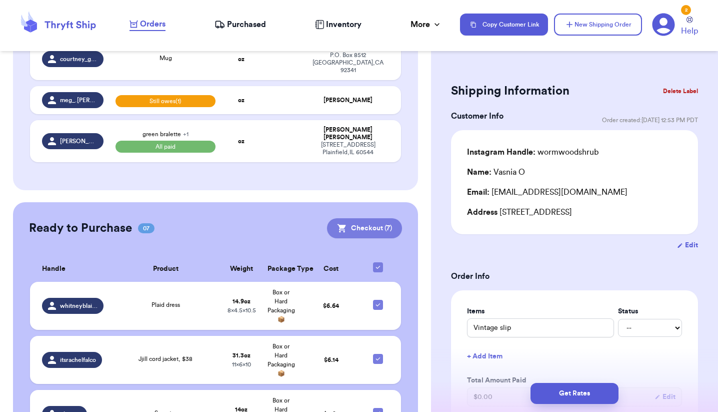
click at [374, 218] on button "Checkout ( 7 )" at bounding box center [364, 228] width 75 height 20
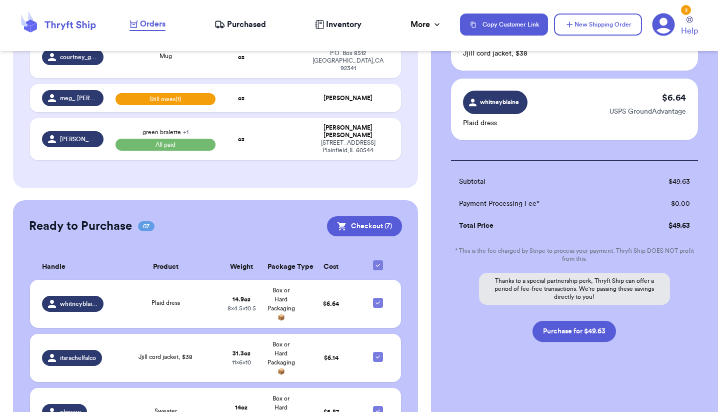
scroll to position [463, 0]
click at [588, 335] on button "Purchase for $49.63" at bounding box center [575, 331] width 84 height 21
checkbox input "false"
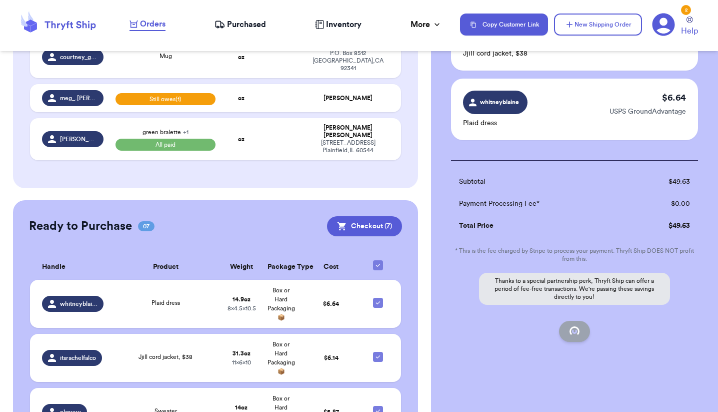
checkbox input "false"
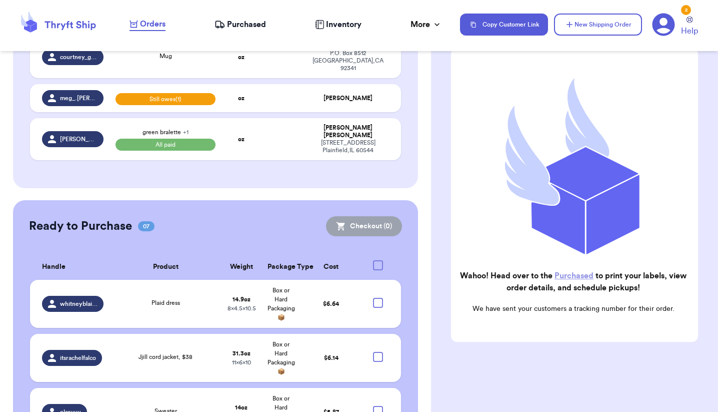
scroll to position [76, 0]
checkbox input "true"
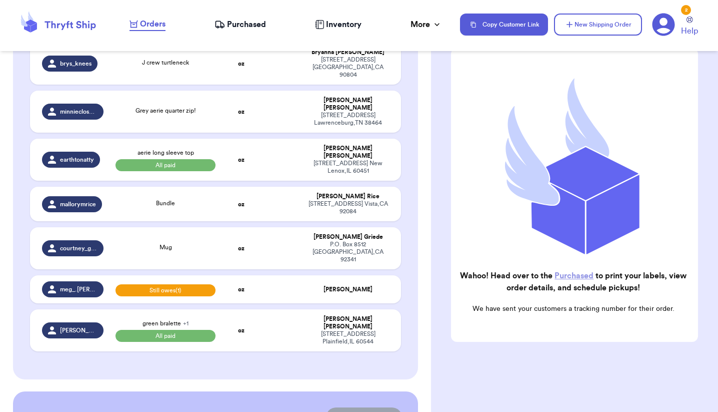
click at [251, 23] on span "Purchased" at bounding box center [246, 25] width 39 height 12
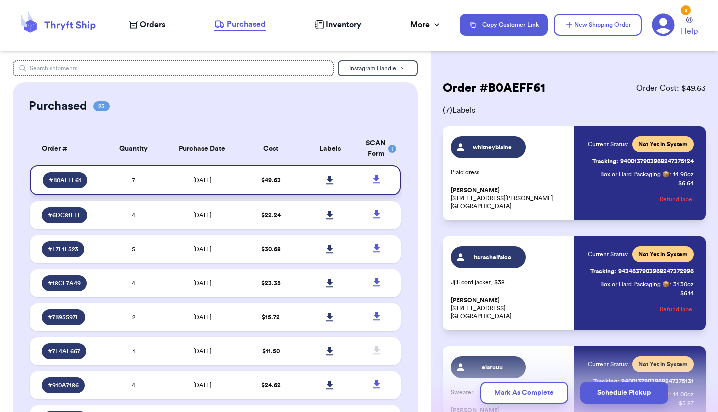
click at [327, 185] on icon at bounding box center [331, 180] width 8 height 9
click at [152, 25] on span "Orders" at bounding box center [153, 25] width 26 height 12
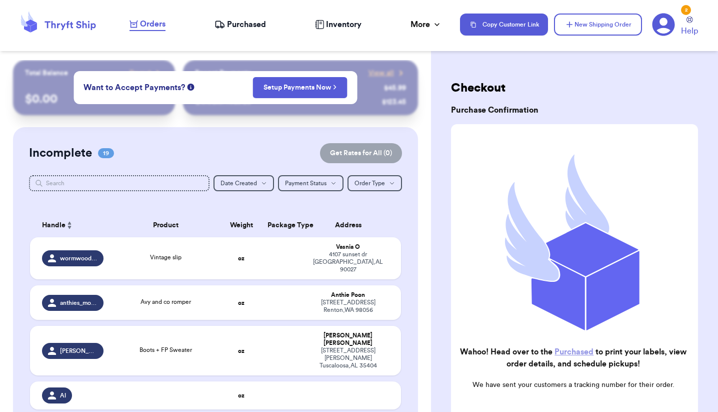
click at [74, 25] on icon at bounding box center [58, 24] width 80 height 27
click at [179, 90] on span "Want to Accept Payments?" at bounding box center [135, 88] width 102 height 12
click at [146, 89] on span "Want to Accept Payments?" at bounding box center [135, 88] width 102 height 12
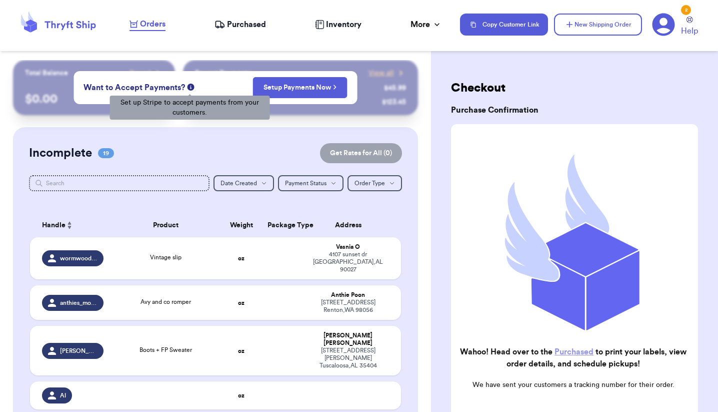
click at [191, 87] on icon at bounding box center [190, 87] width 7 height 7
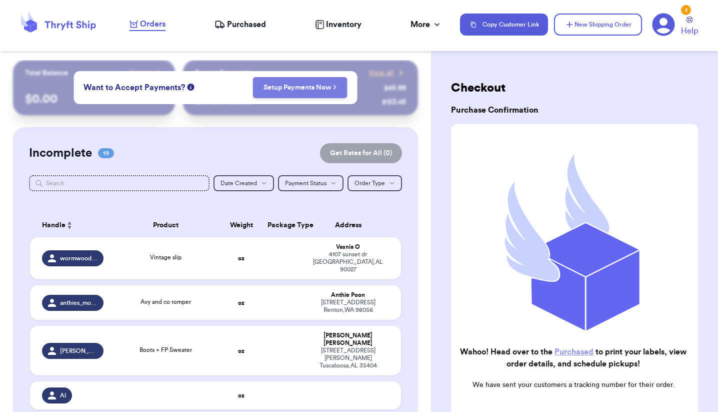
click at [305, 88] on link "Setup Payments Now" at bounding box center [301, 88] width 74 height 10
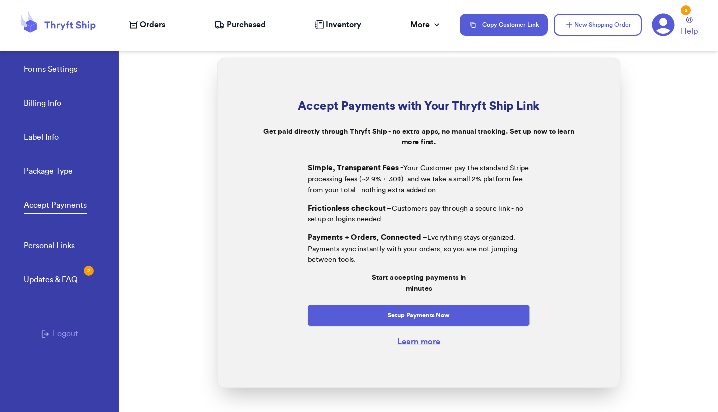
click at [73, 20] on icon at bounding box center [58, 24] width 80 height 27
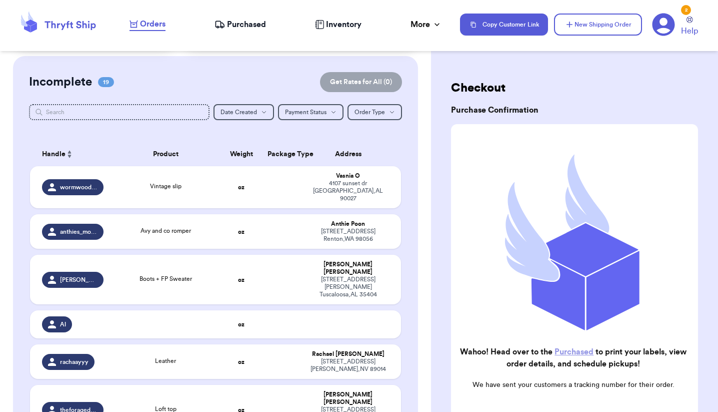
scroll to position [69, 0]
